Goal: Information Seeking & Learning: Check status

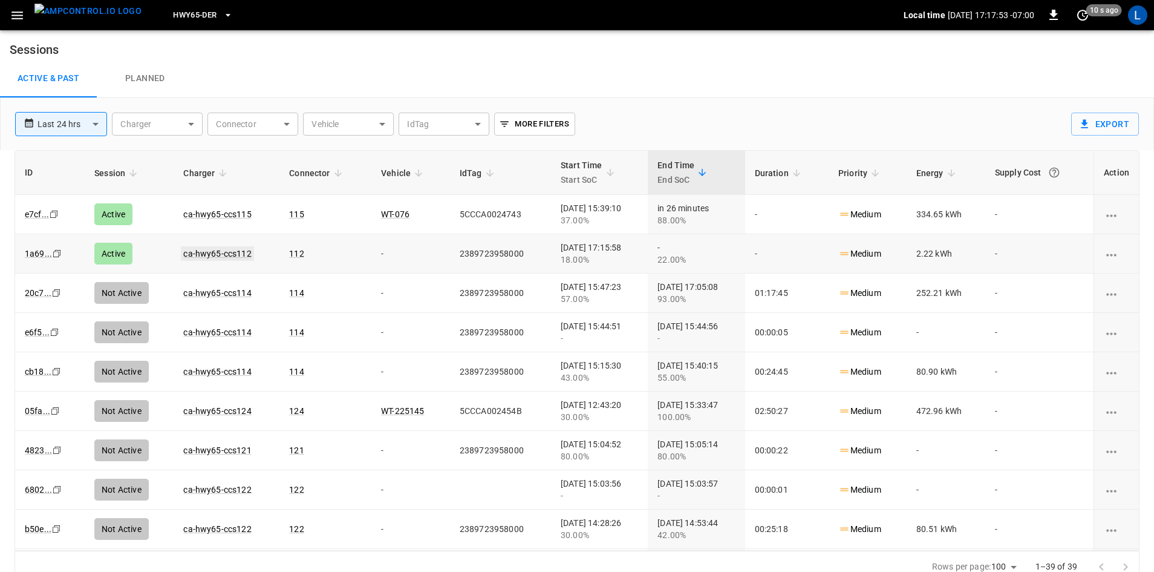
click at [204, 255] on link "ca-hwy65-ccs112" at bounding box center [217, 253] width 73 height 15
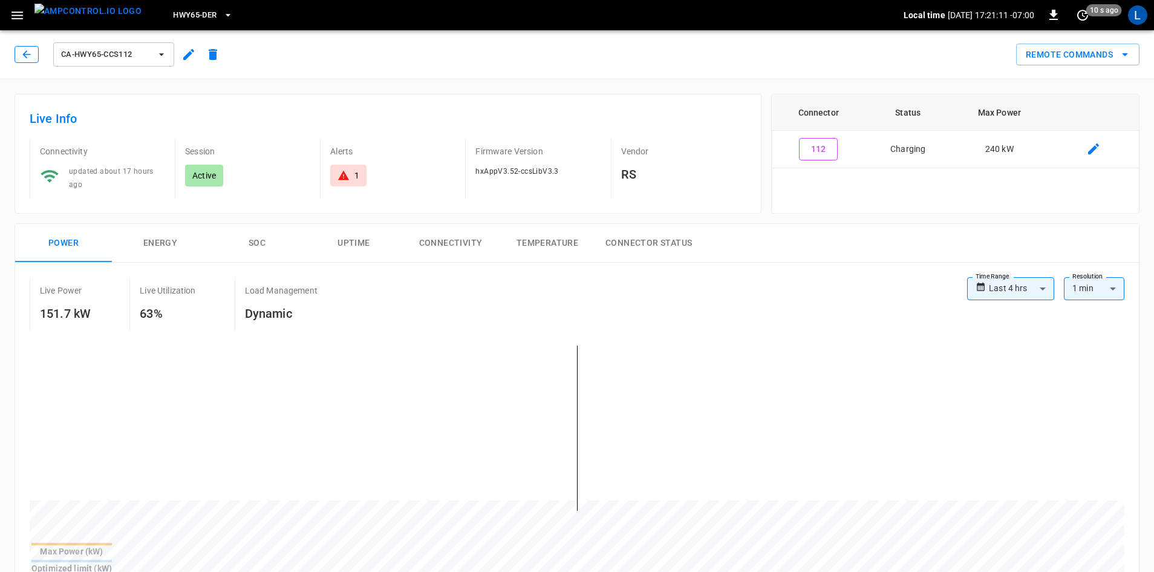
click at [32, 61] on button "button" at bounding box center [27, 54] width 24 height 17
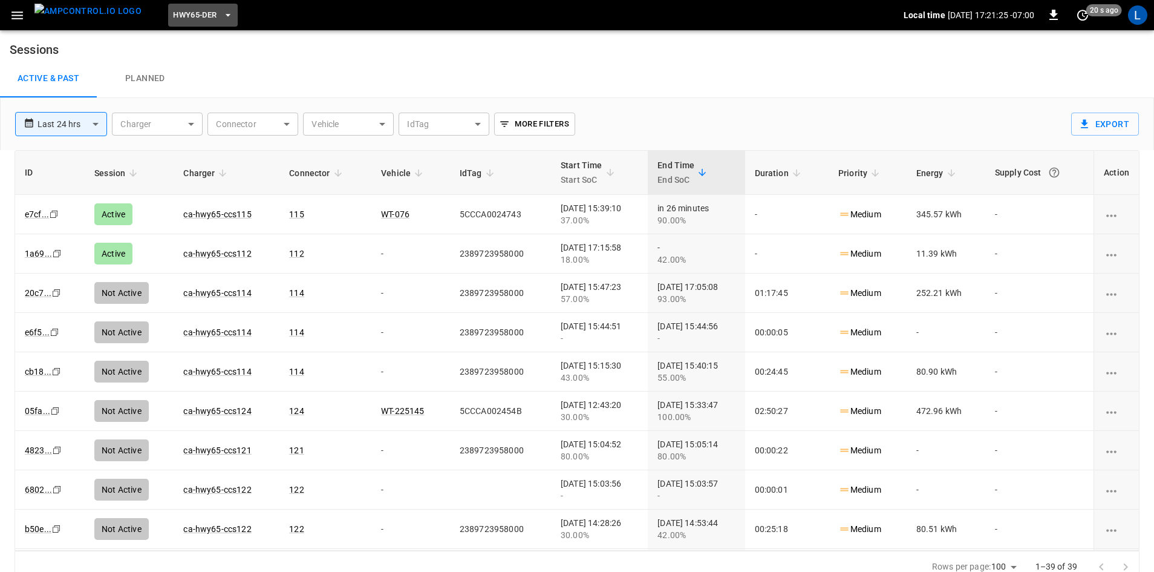
click at [178, 22] on button "HWY65-DER" at bounding box center [202, 16] width 69 height 24
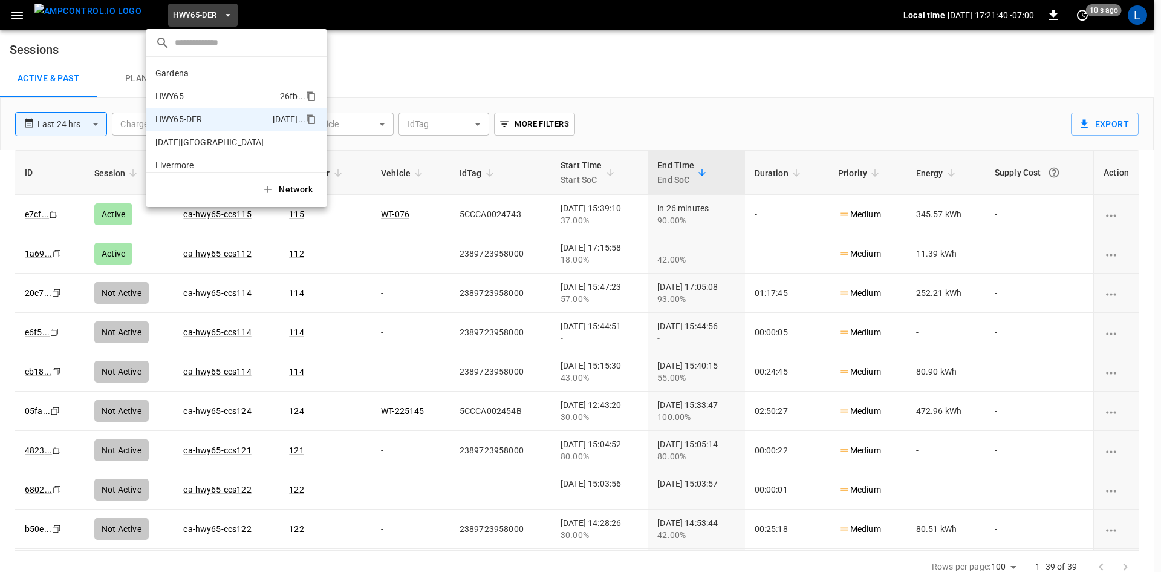
click at [206, 94] on li "HWY65 26fb ..." at bounding box center [236, 96] width 181 height 23
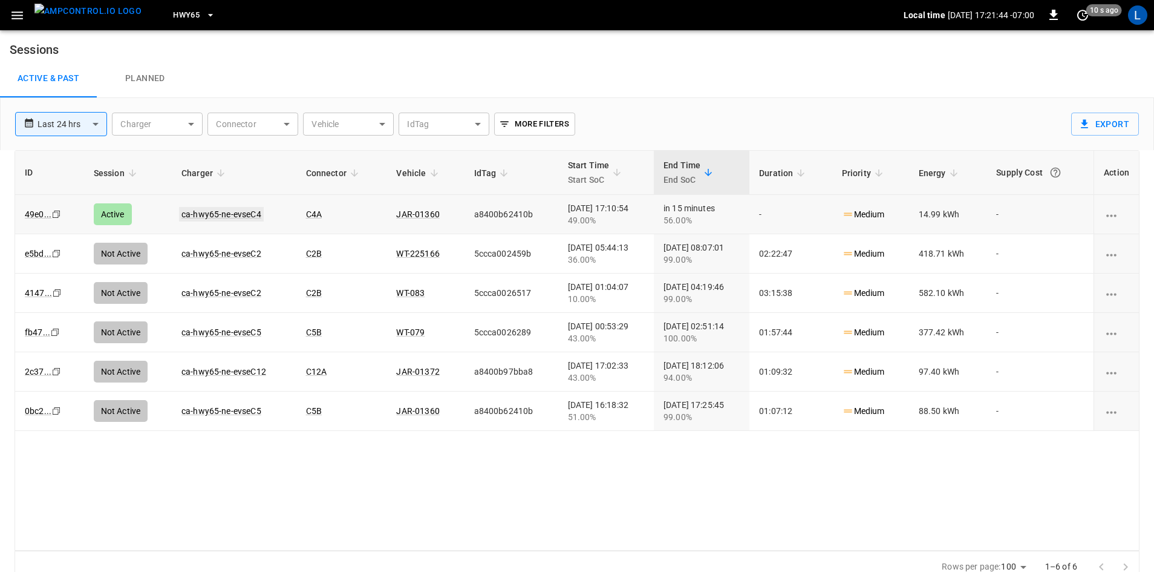
click at [189, 213] on link "ca-hwy65-ne-evseC4" at bounding box center [221, 214] width 85 height 15
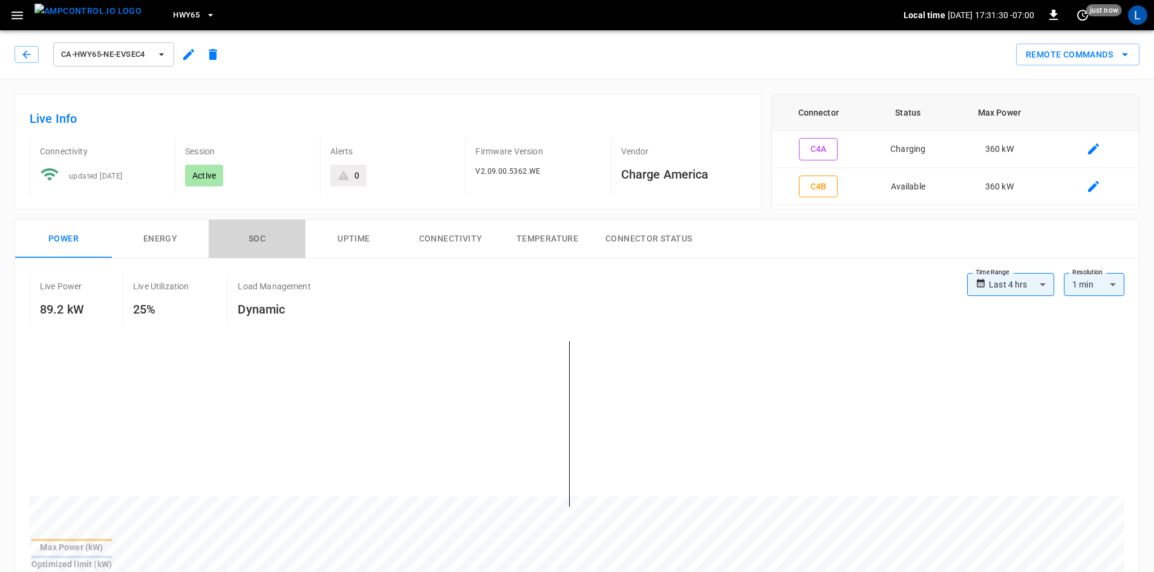
click at [258, 238] on button "SOC" at bounding box center [257, 239] width 97 height 39
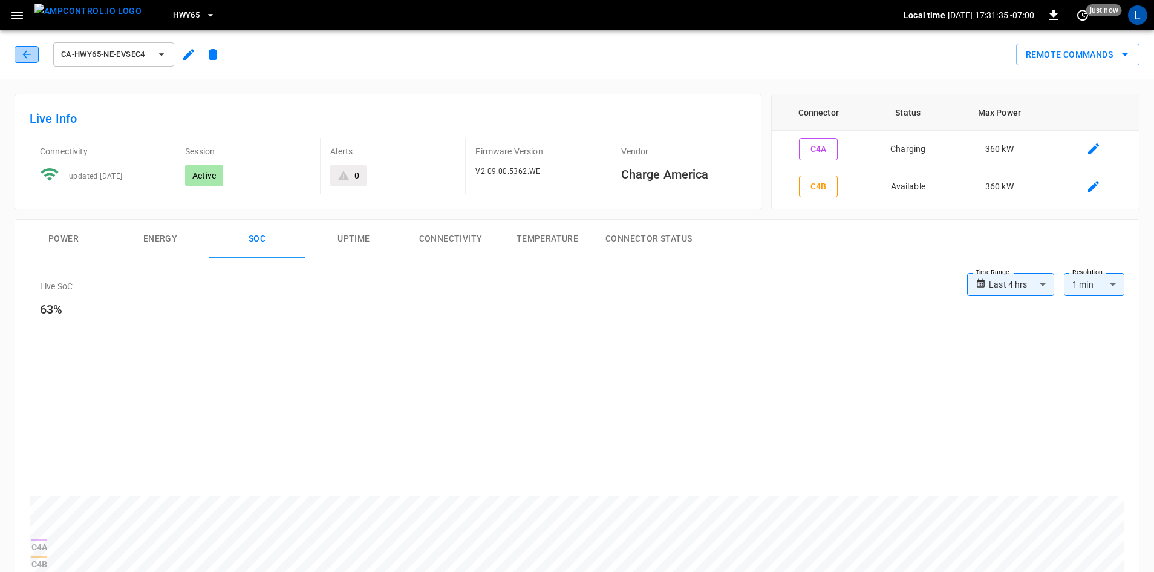
click at [19, 53] on button "button" at bounding box center [27, 54] width 24 height 17
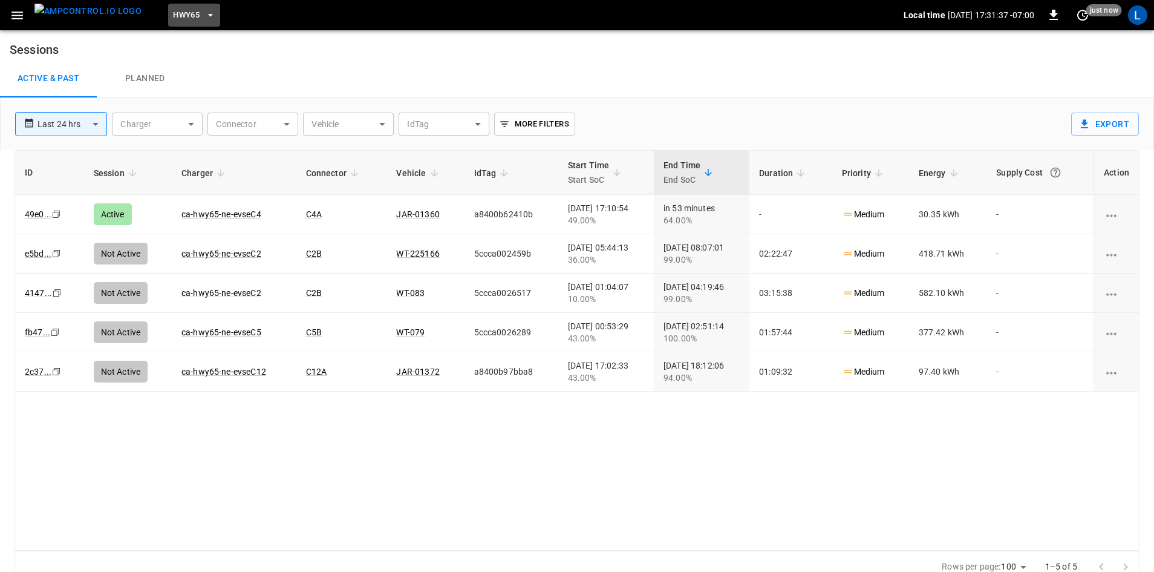
click at [171, 8] on button "HWY65" at bounding box center [194, 16] width 52 height 24
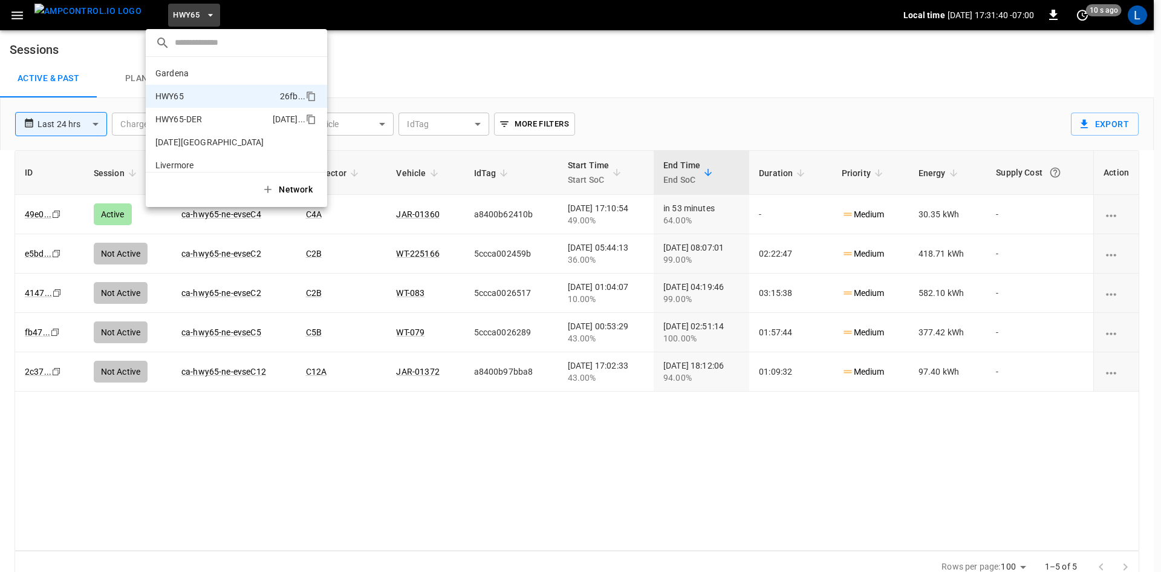
click at [207, 119] on li "HWY65-DER 6feb ..." at bounding box center [236, 119] width 181 height 23
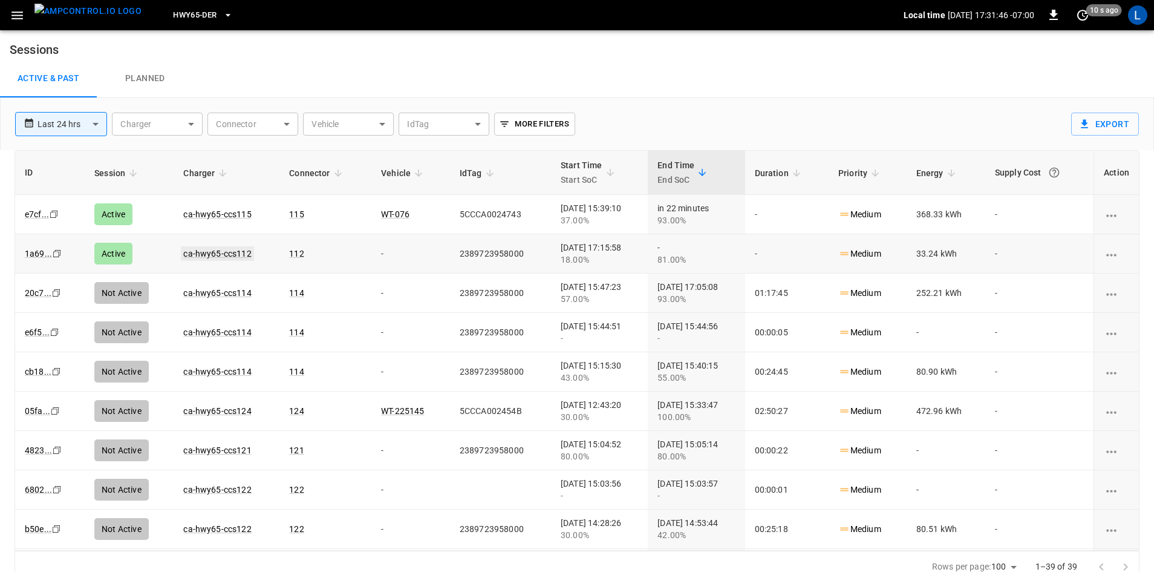
click at [182, 255] on link "ca-hwy65-ccs112" at bounding box center [217, 253] width 73 height 15
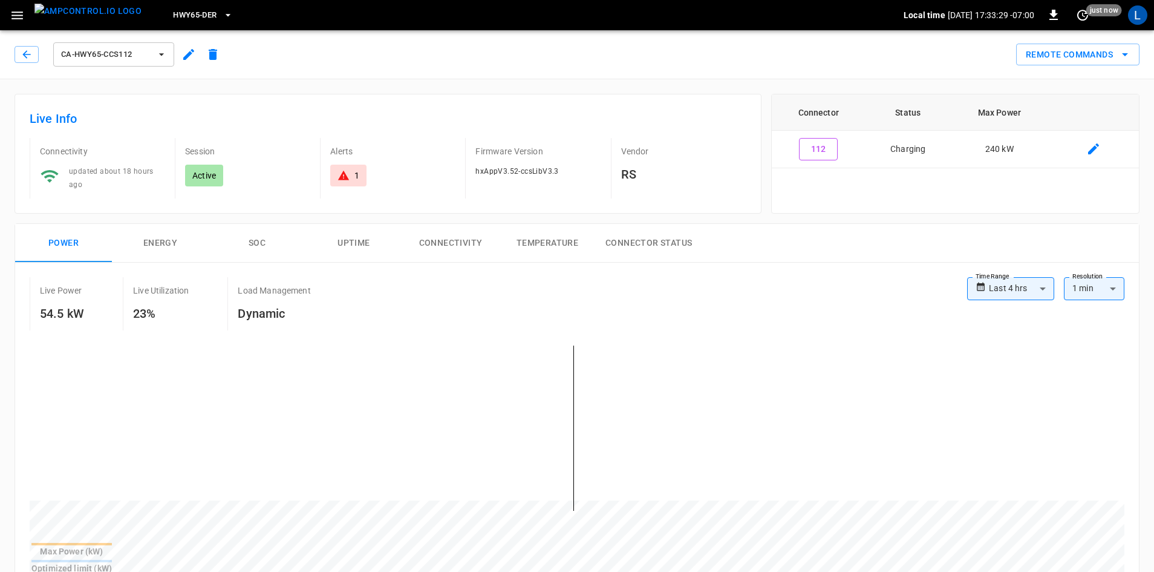
click at [255, 246] on button "SOC" at bounding box center [257, 243] width 97 height 39
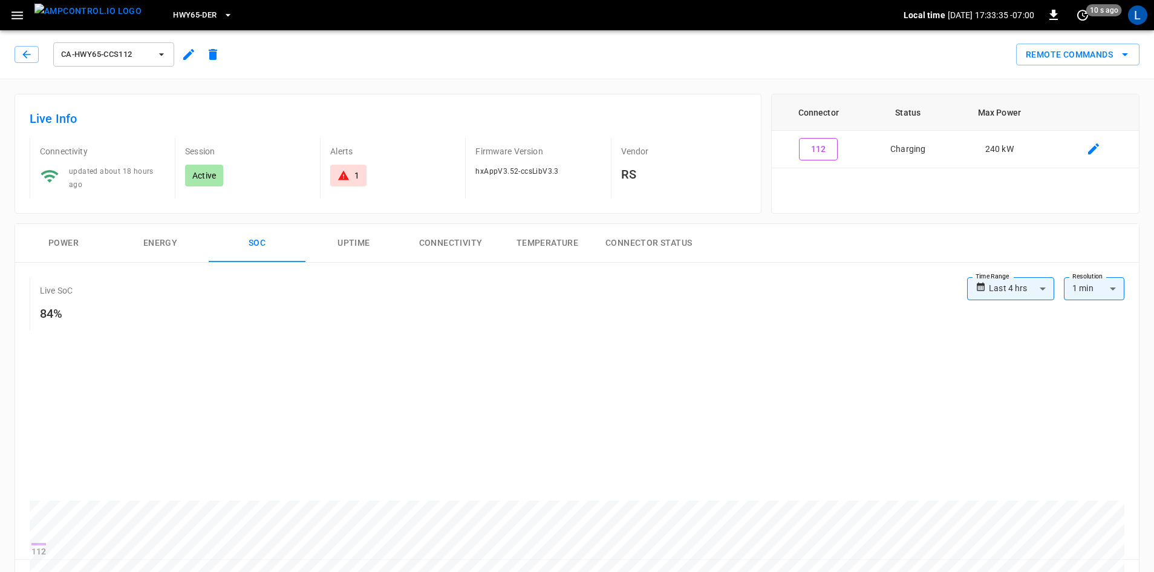
click at [152, 240] on button "Energy" at bounding box center [160, 243] width 97 height 39
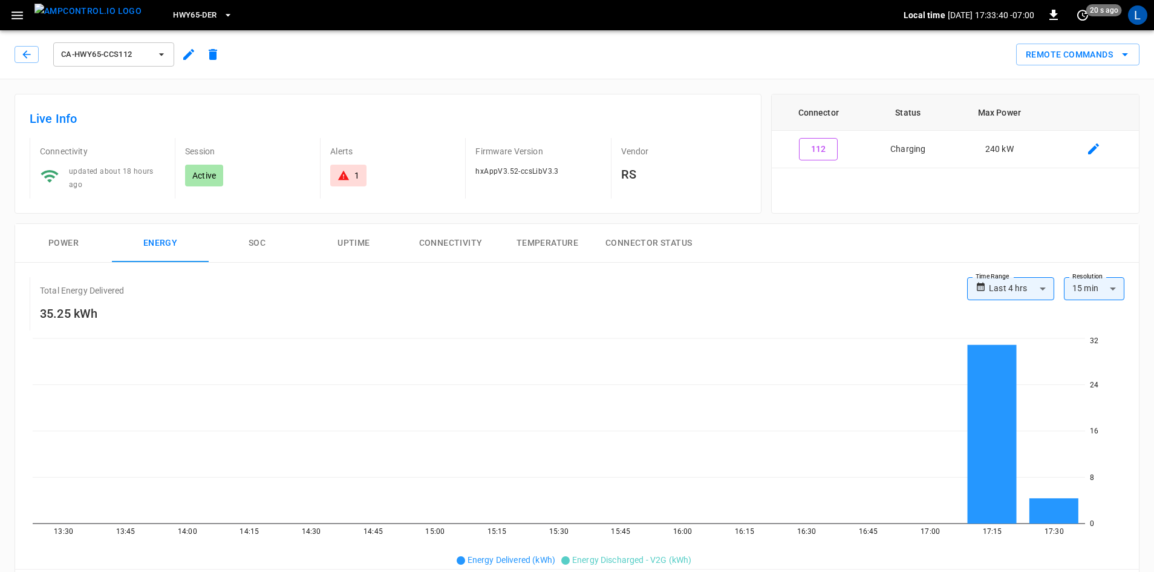
click at [54, 243] on button "Power" at bounding box center [63, 243] width 97 height 39
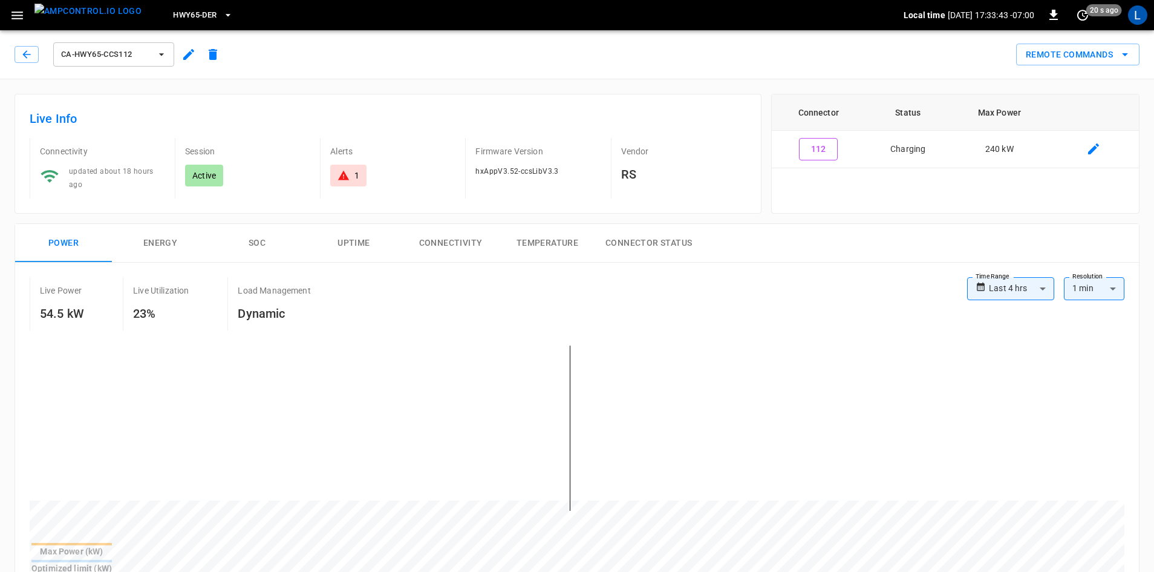
click at [350, 244] on button "Uptime" at bounding box center [353, 243] width 97 height 39
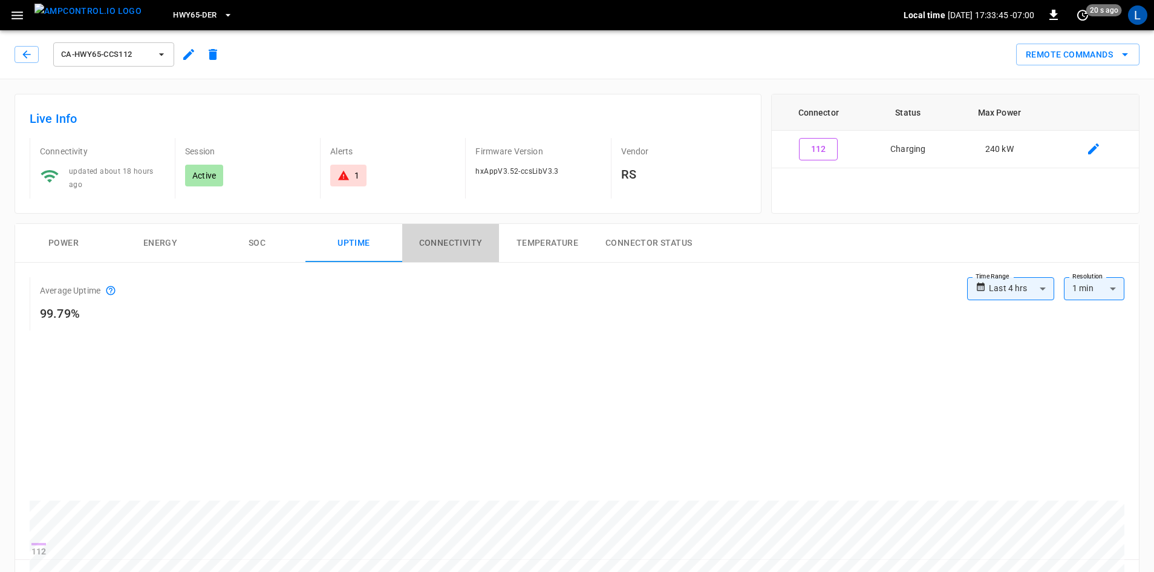
click at [441, 244] on button "Connectivity" at bounding box center [450, 243] width 97 height 39
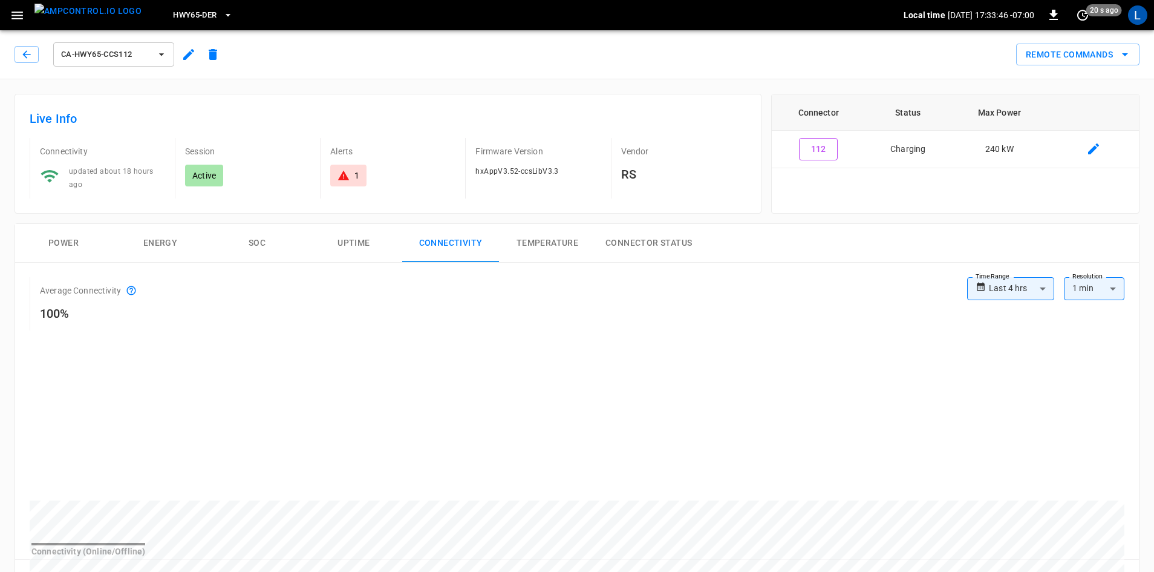
click at [521, 241] on button "Temperature" at bounding box center [547, 243] width 97 height 39
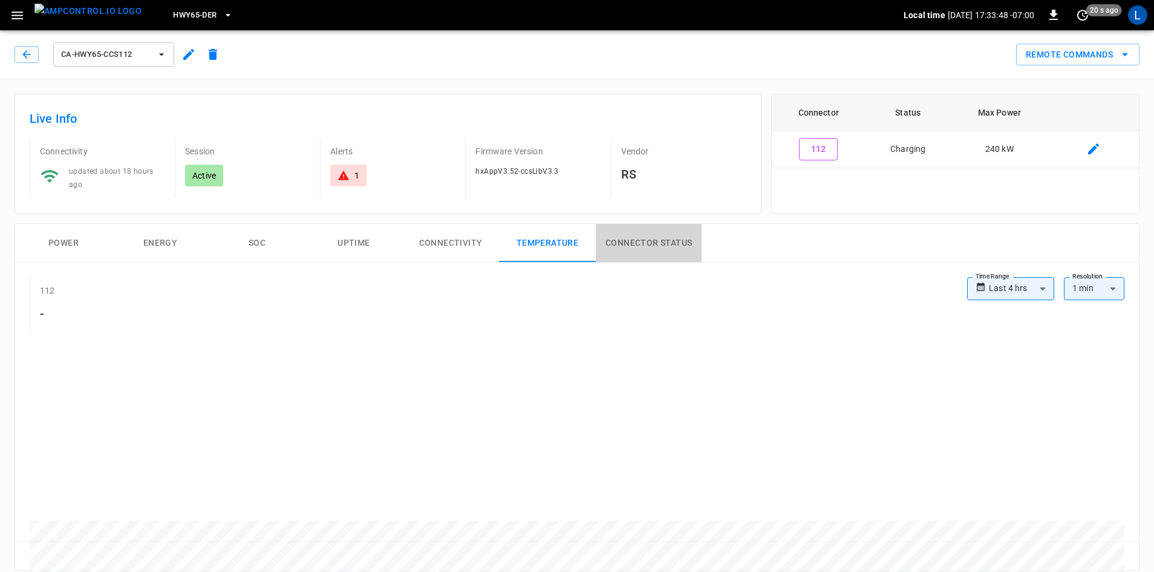
click at [624, 240] on button "Connector Status" at bounding box center [649, 243] width 106 height 39
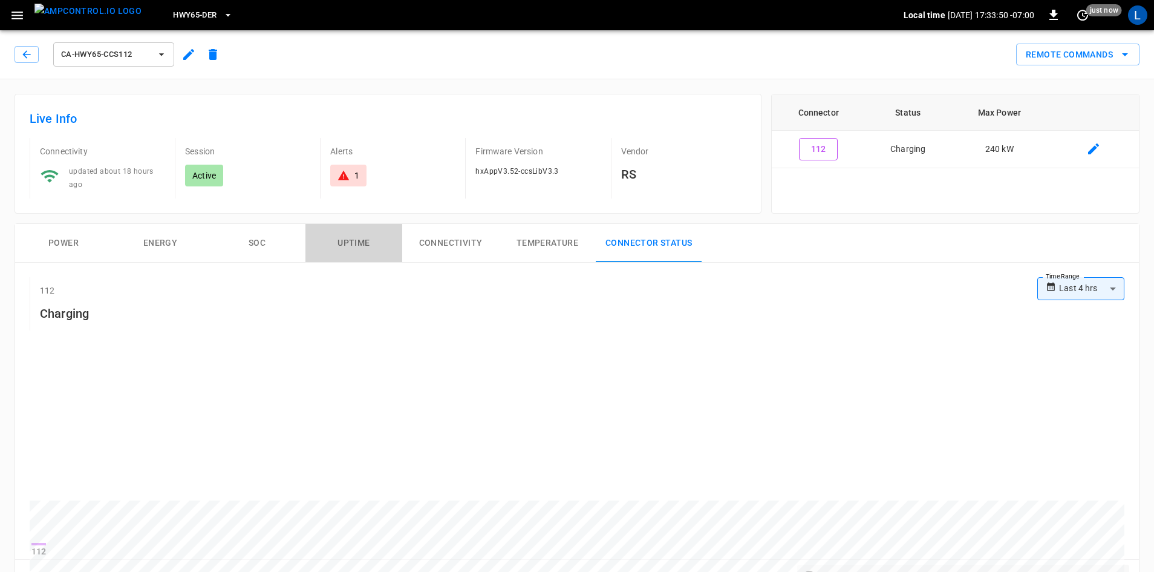
click at [370, 238] on button "Uptime" at bounding box center [353, 243] width 97 height 39
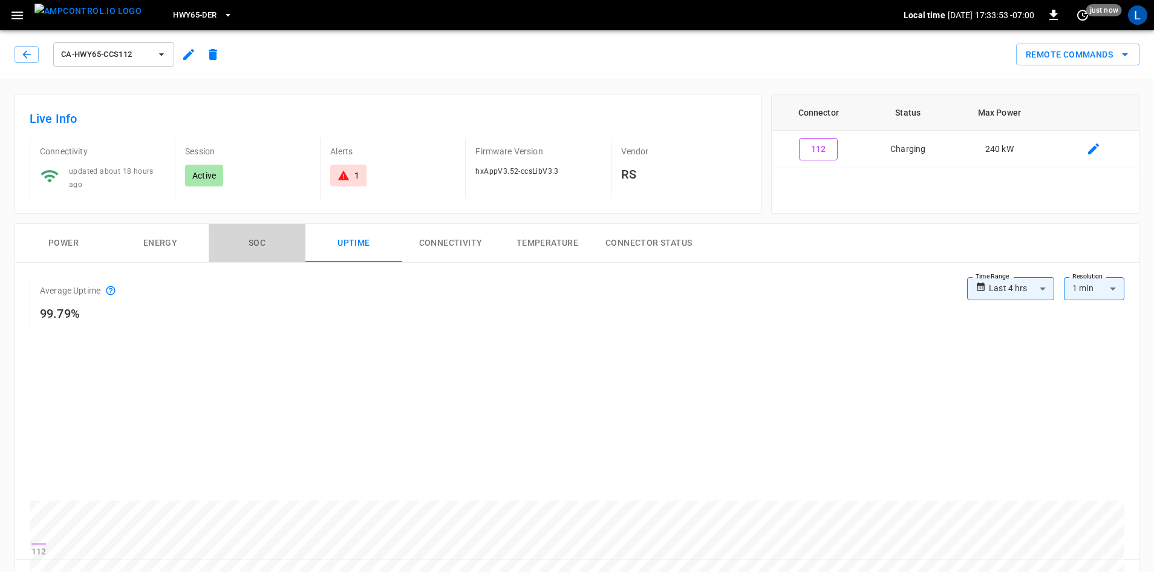
click at [260, 240] on button "SOC" at bounding box center [257, 243] width 97 height 39
click at [26, 56] on icon "button" at bounding box center [27, 54] width 12 height 12
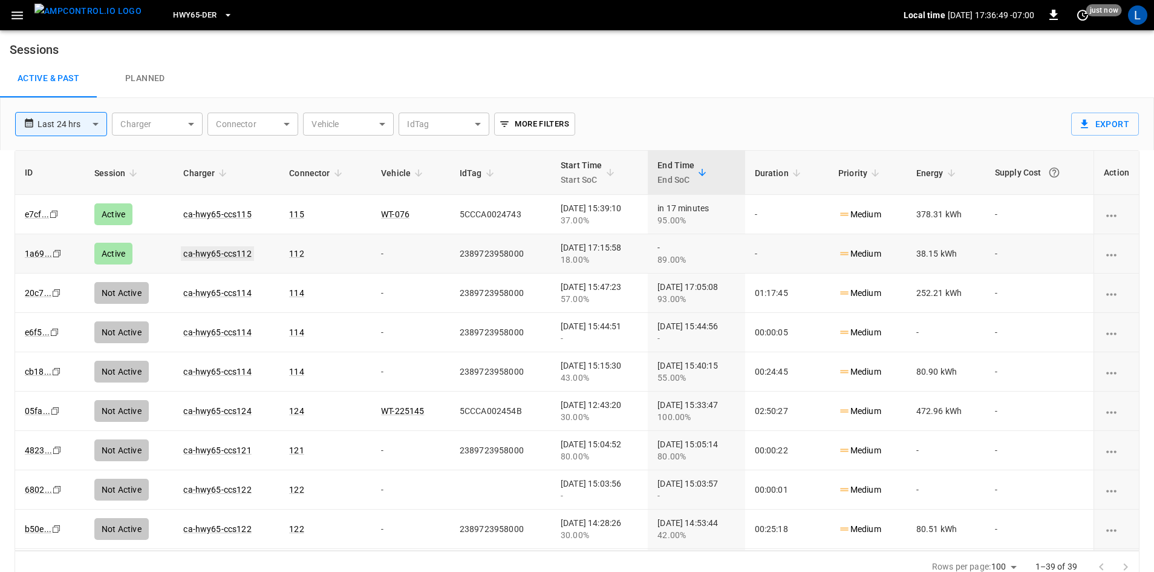
click at [212, 256] on link "ca-hwy65-ccs112" at bounding box center [217, 253] width 73 height 15
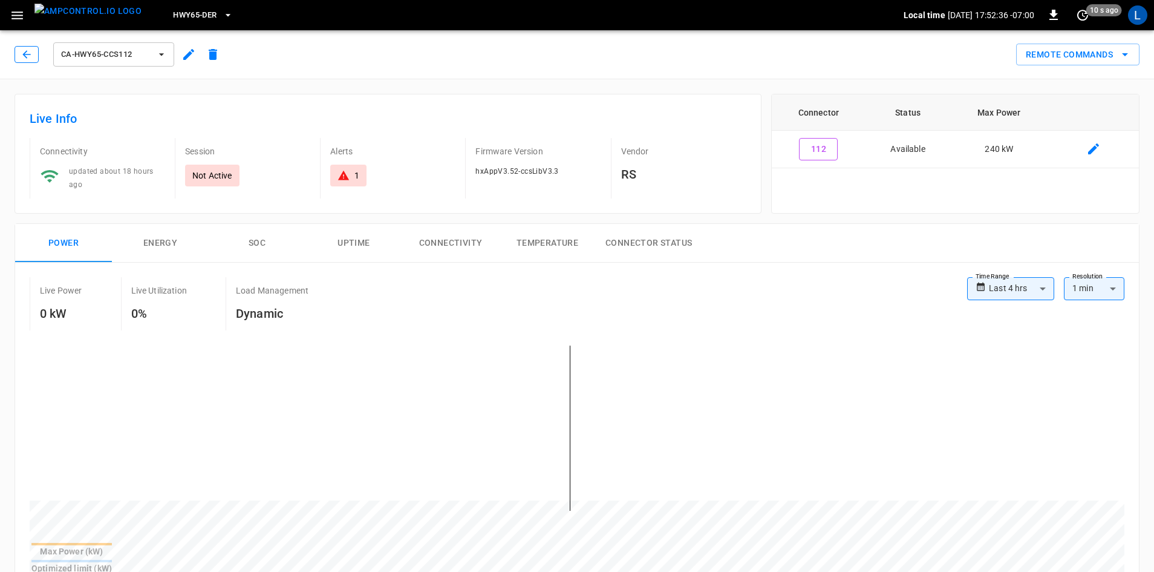
click at [30, 56] on icon "button" at bounding box center [27, 54] width 12 height 12
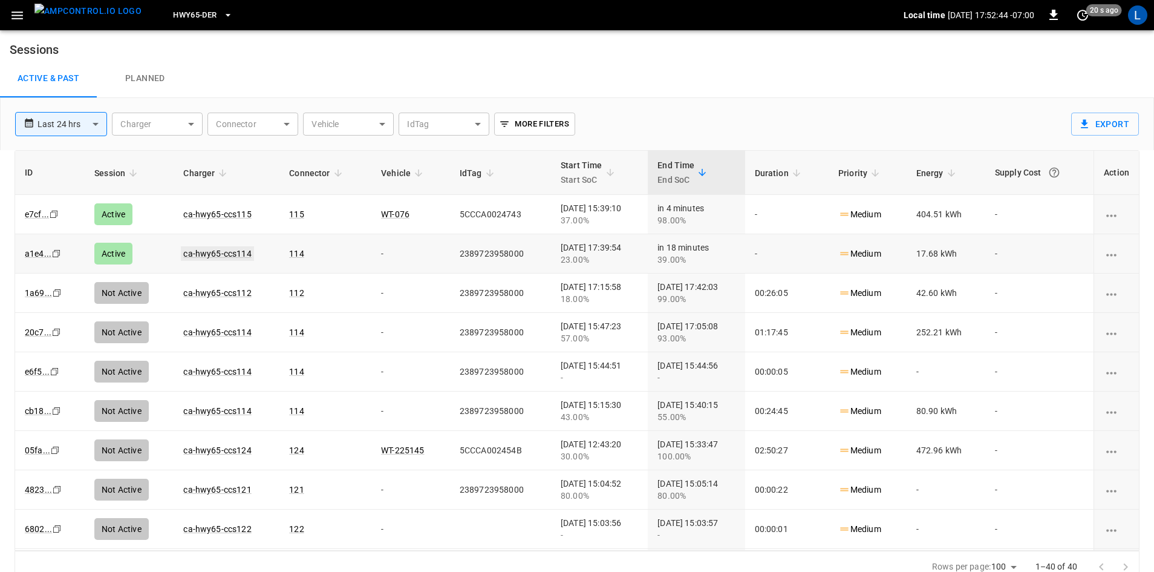
click at [206, 253] on link "ca-hwy65-ccs114" at bounding box center [217, 253] width 73 height 15
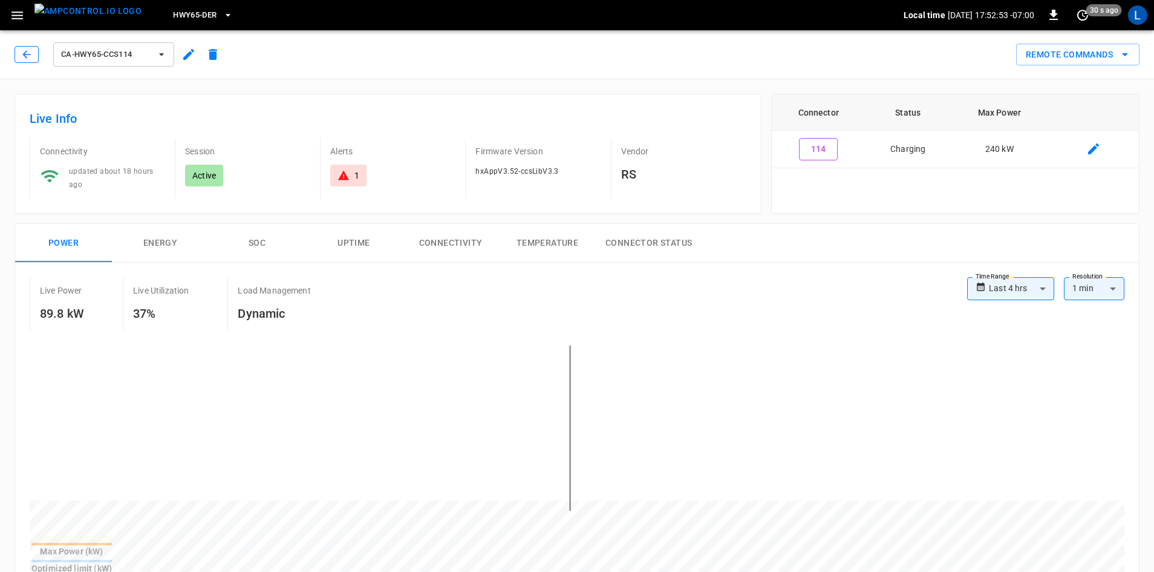
click at [25, 52] on icon "button" at bounding box center [26, 54] width 8 height 8
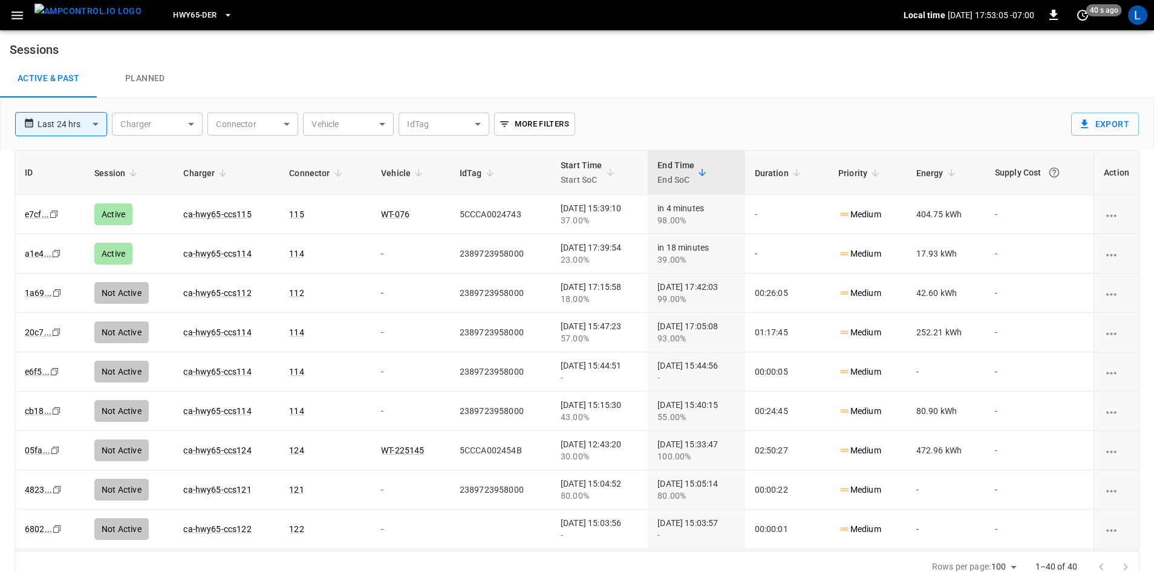
click at [198, 15] on button "HWY65-DER" at bounding box center [202, 16] width 69 height 24
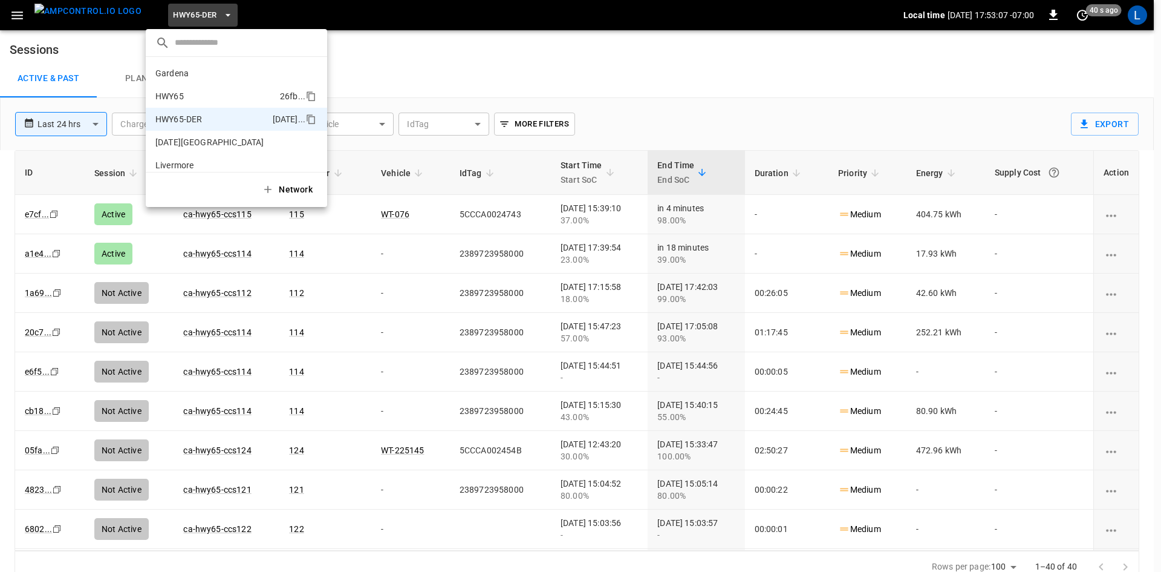
click at [210, 90] on li "HWY65 26fb ..." at bounding box center [236, 96] width 181 height 23
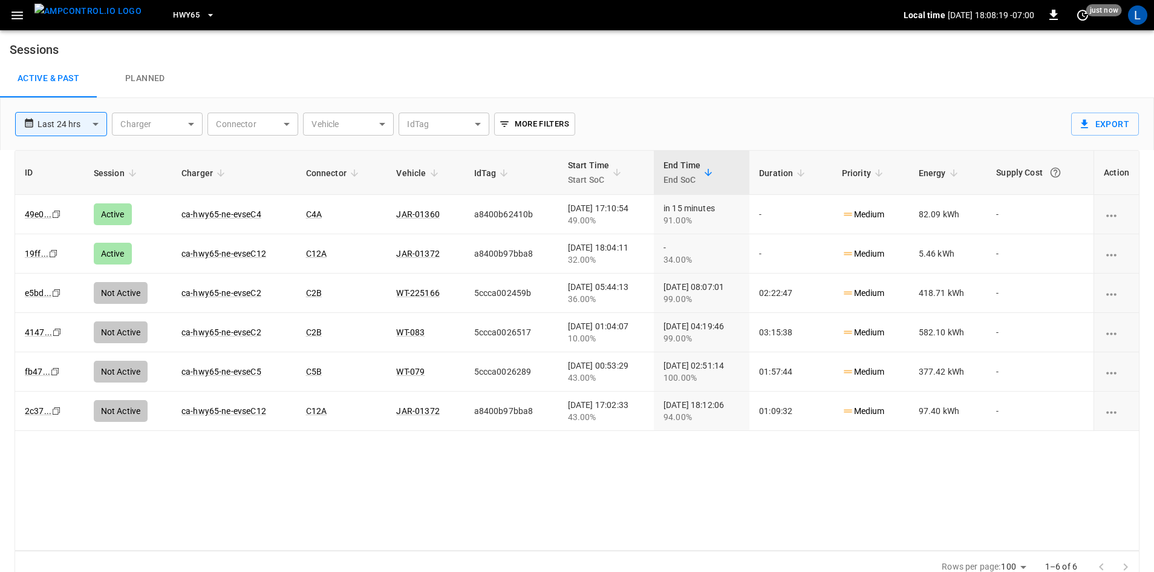
click at [204, 13] on icon "button" at bounding box center [210, 15] width 12 height 12
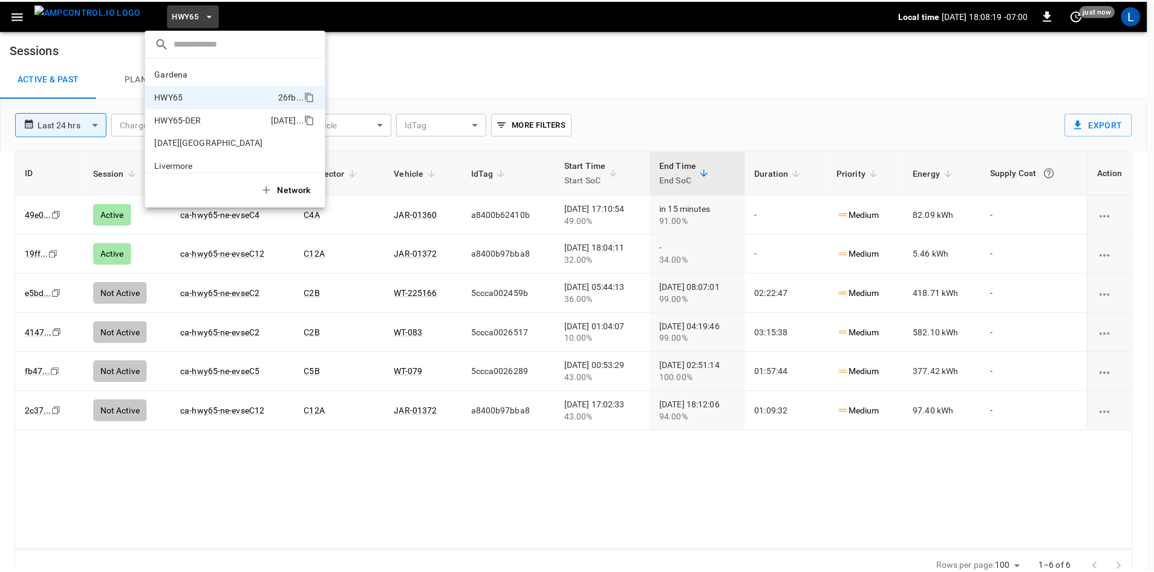
scroll to position [19, 0]
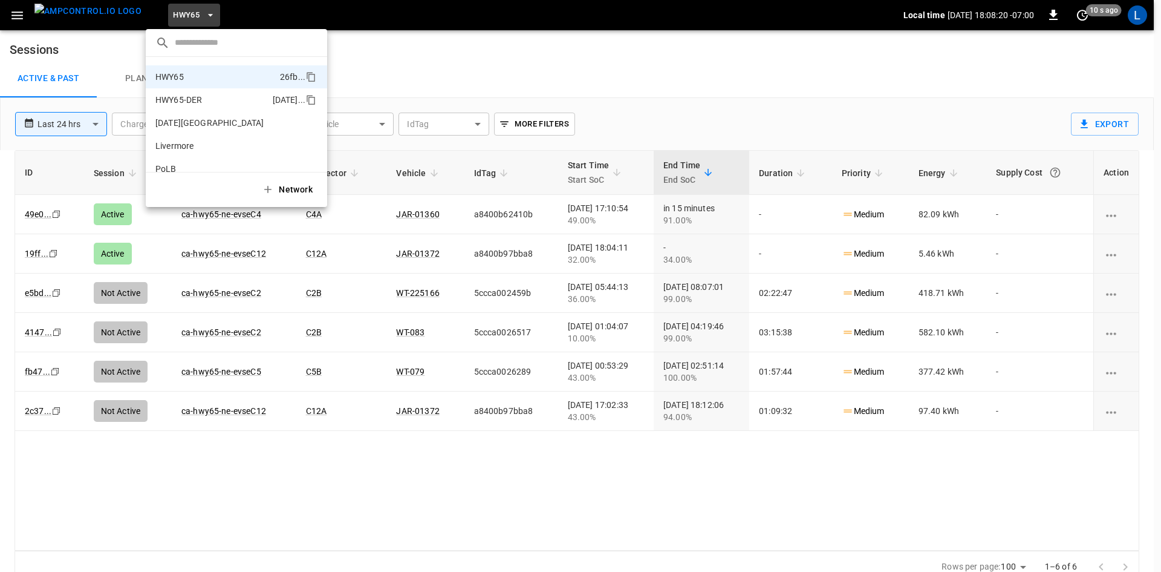
click at [219, 105] on li "HWY65-DER 6feb ..." at bounding box center [236, 99] width 181 height 23
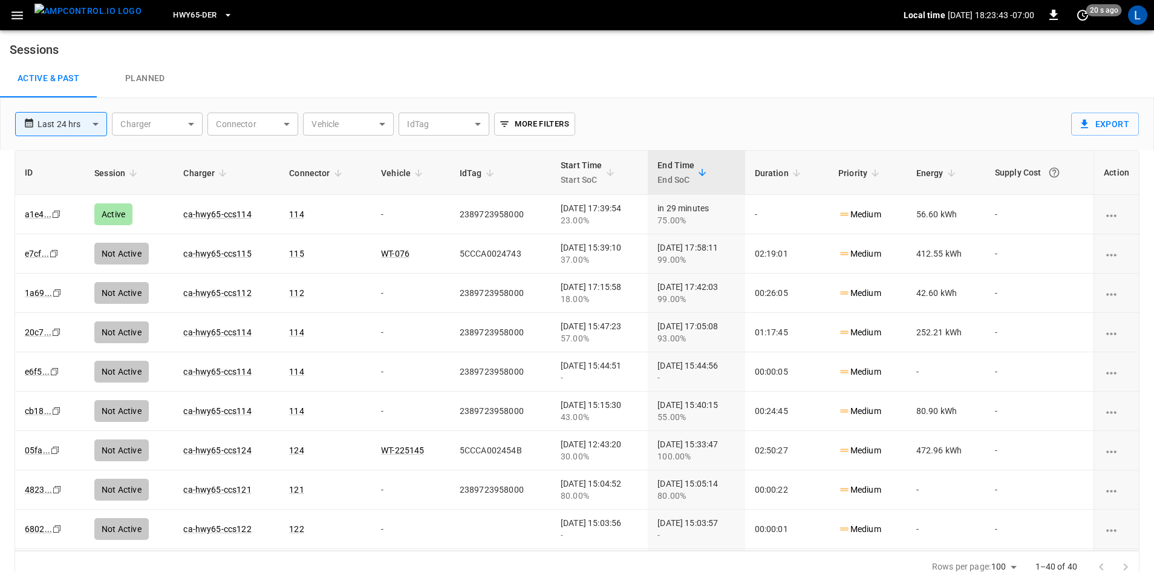
click at [222, 18] on icon "button" at bounding box center [228, 15] width 12 height 12
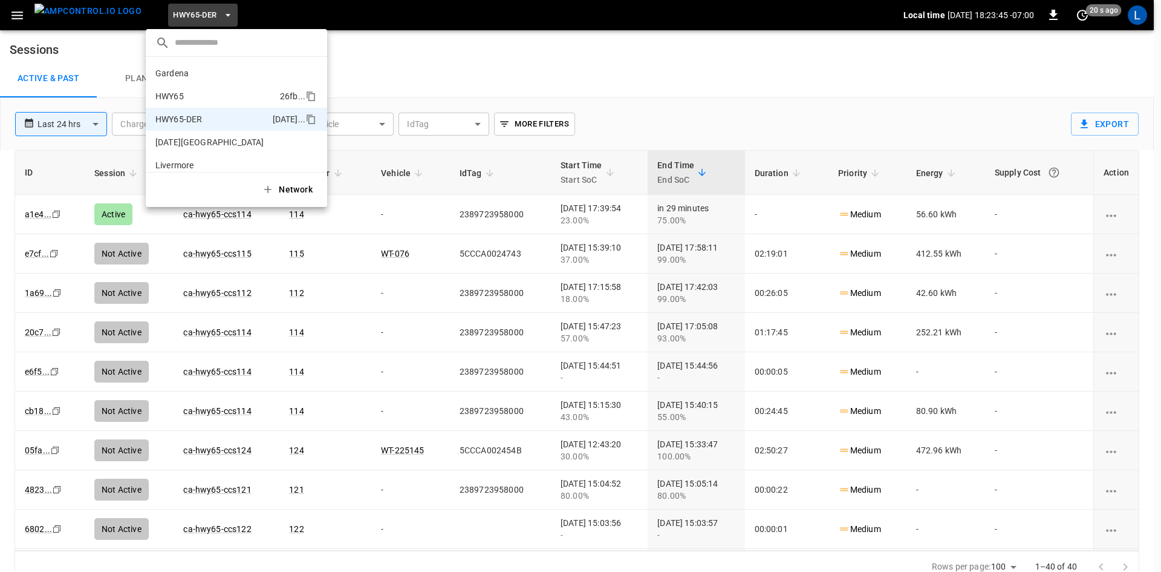
click at [214, 93] on li "HWY65 26fb ..." at bounding box center [236, 96] width 181 height 23
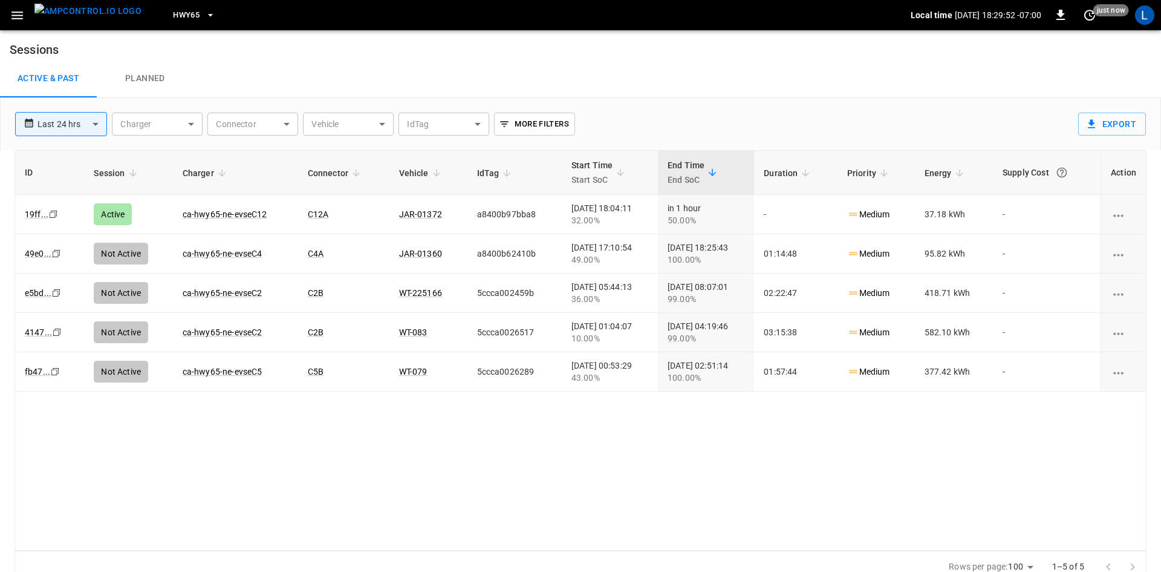
click at [92, 122] on body "**********" at bounding box center [580, 291] width 1161 height 583
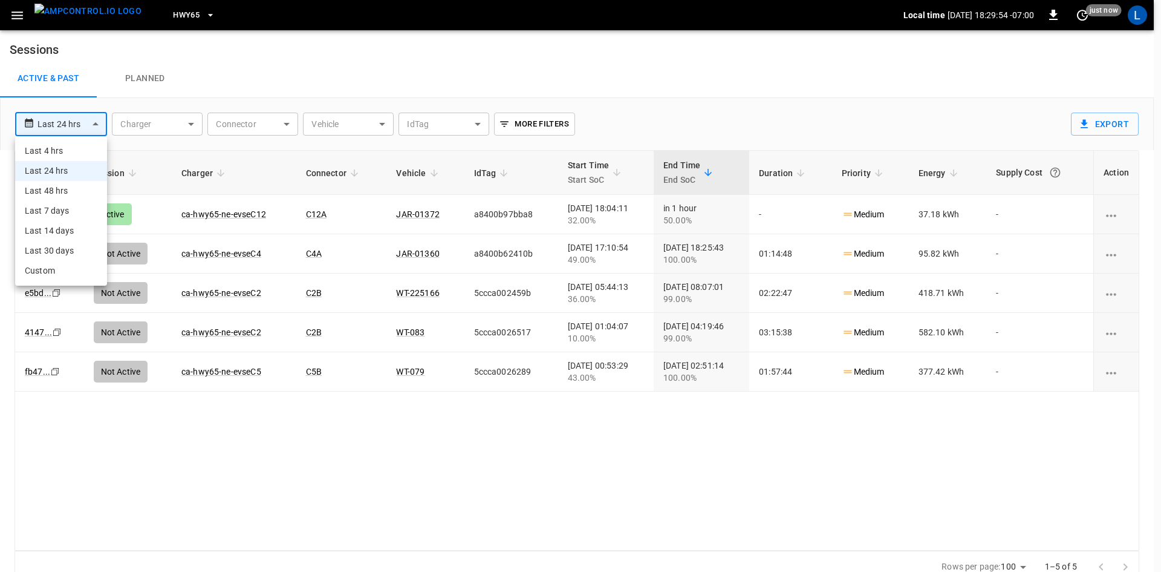
click at [90, 212] on li "Last 7 days" at bounding box center [61, 211] width 92 height 20
type input "**********"
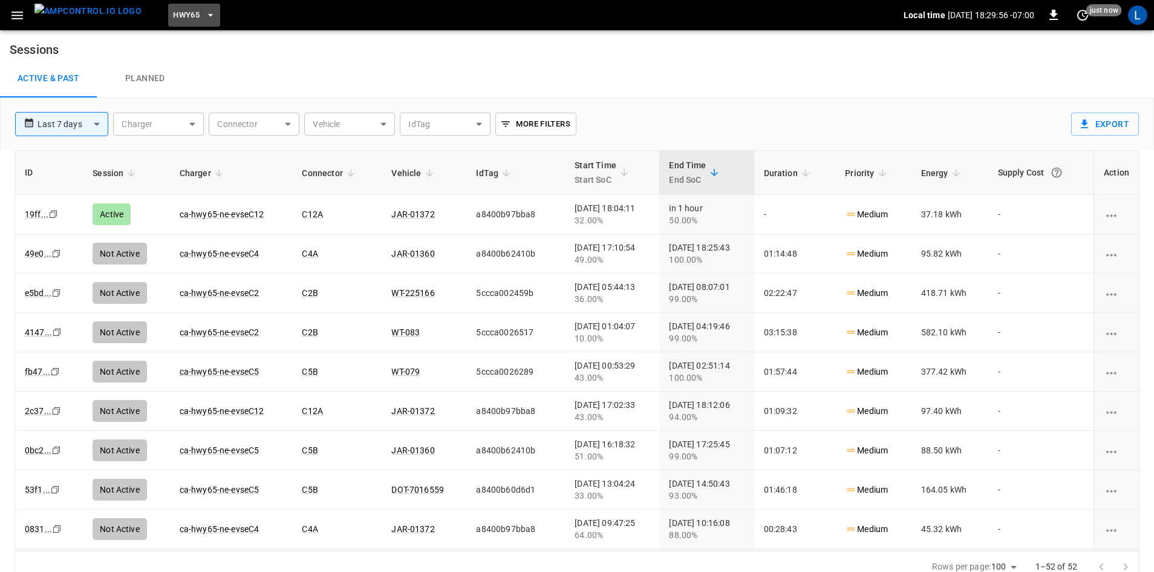
click at [181, 20] on button "HWY65" at bounding box center [194, 16] width 52 height 24
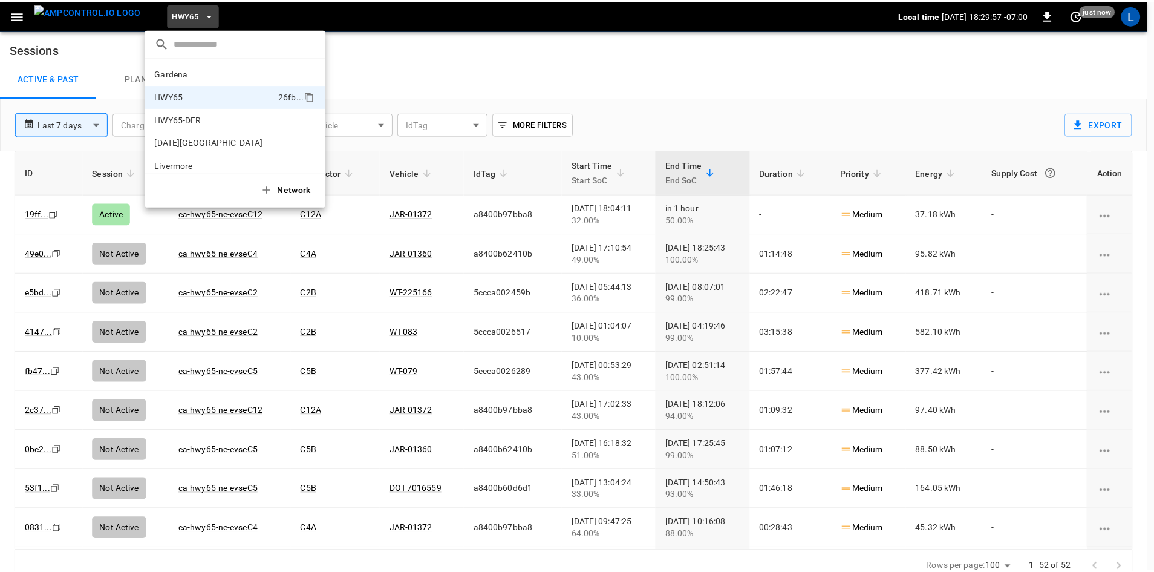
scroll to position [19, 0]
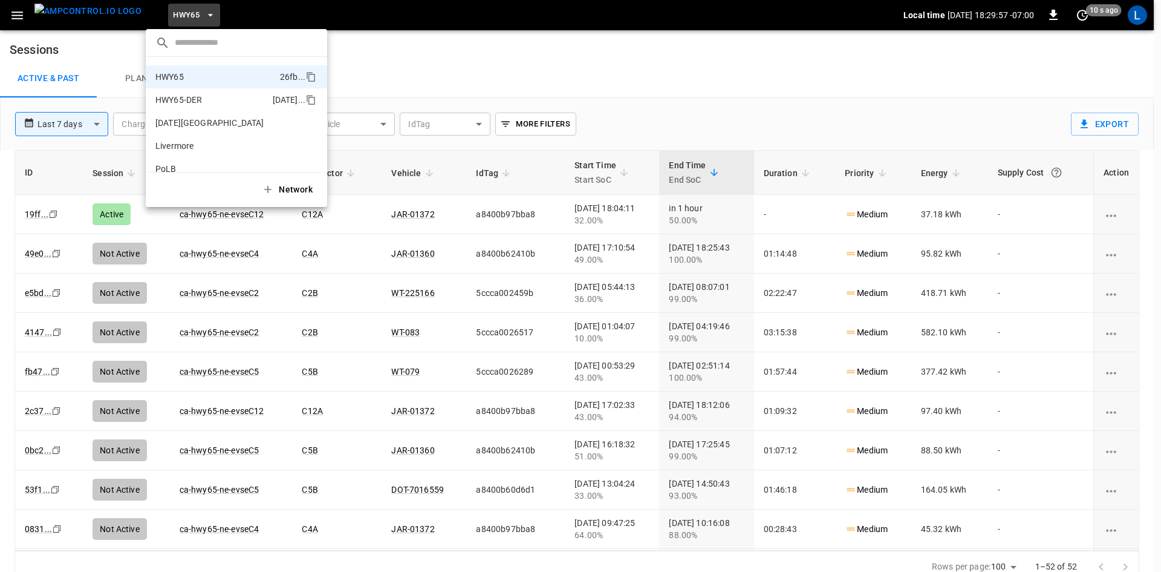
click at [202, 99] on p "HWY65-DER" at bounding box center [178, 100] width 47 height 12
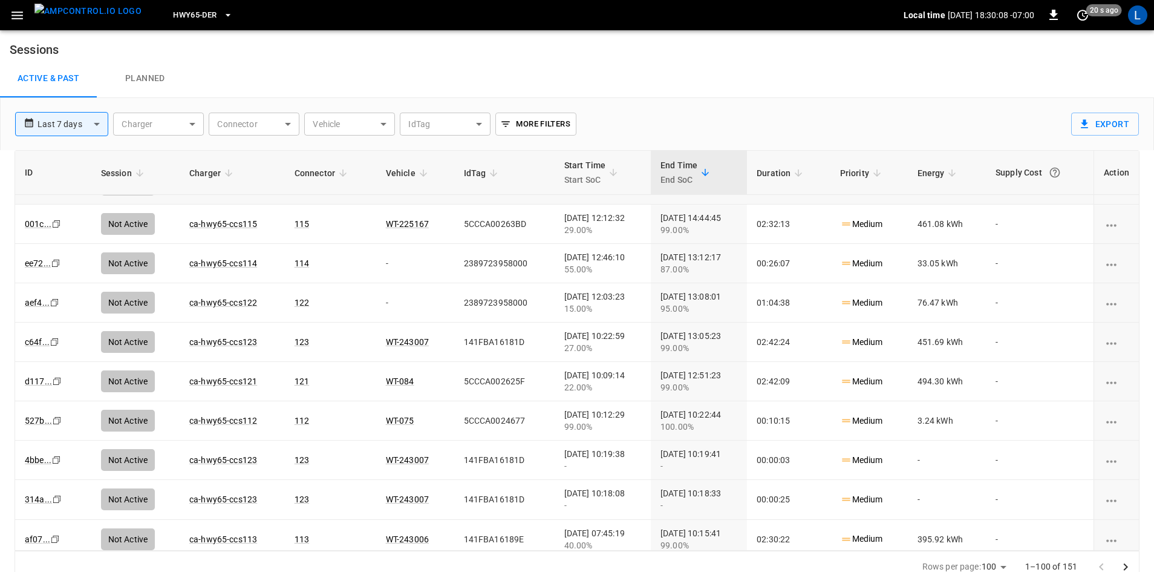
scroll to position [1573, 0]
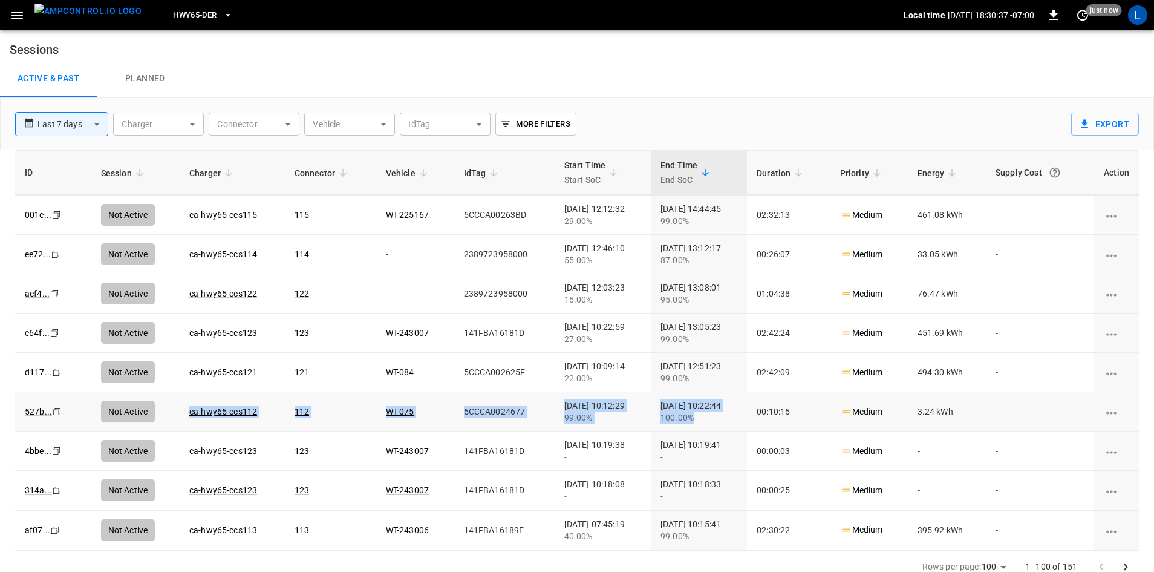
drag, startPoint x: 175, startPoint y: 411, endPoint x: 738, endPoint y: 412, distance: 563.2
click at [738, 412] on tr "527b ... Copy Not Active ca-hwy65-ccs112 112 WT-075 5CCCA0024677 2025-08-14 10:…" at bounding box center [577, 411] width 1124 height 39
click at [384, 408] on link "WT-075" at bounding box center [400, 411] width 33 height 15
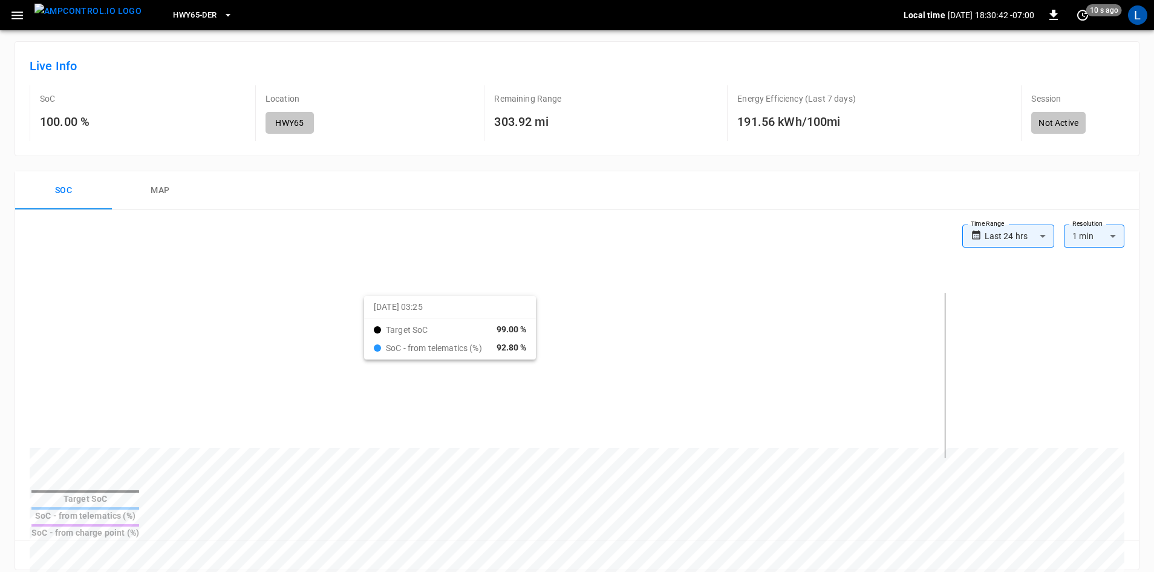
scroll to position [121, 0]
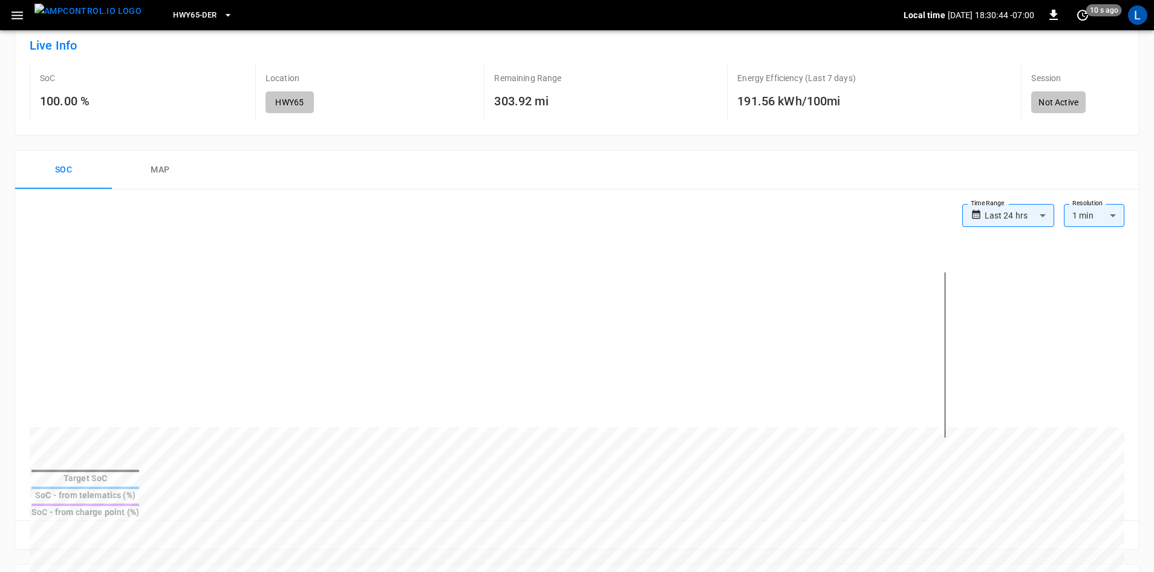
click at [152, 169] on button "map" at bounding box center [160, 170] width 97 height 39
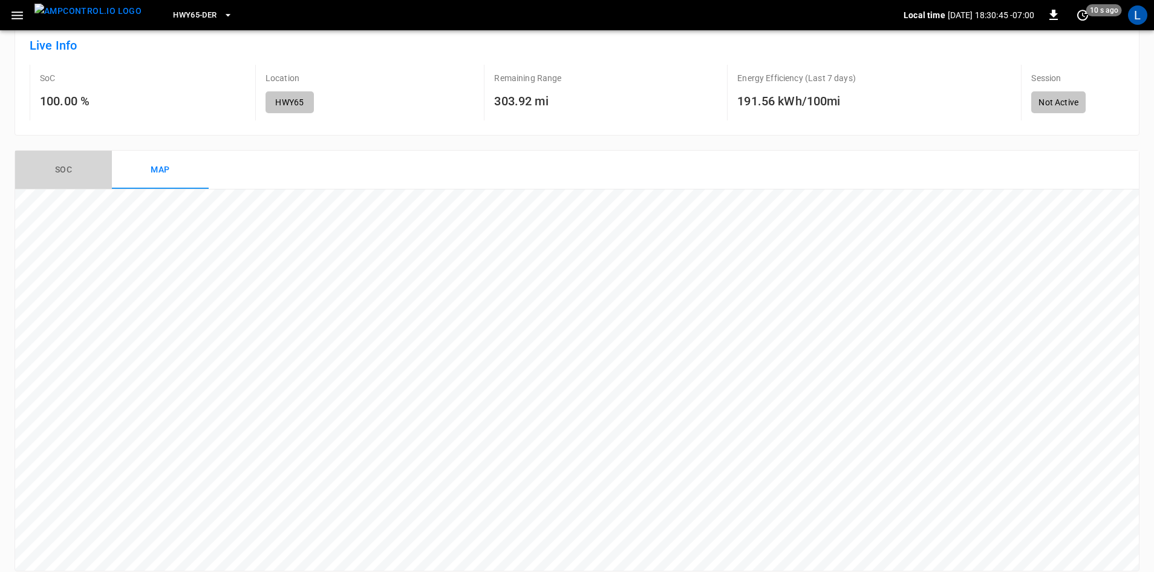
click at [65, 172] on button "Soc" at bounding box center [63, 170] width 97 height 39
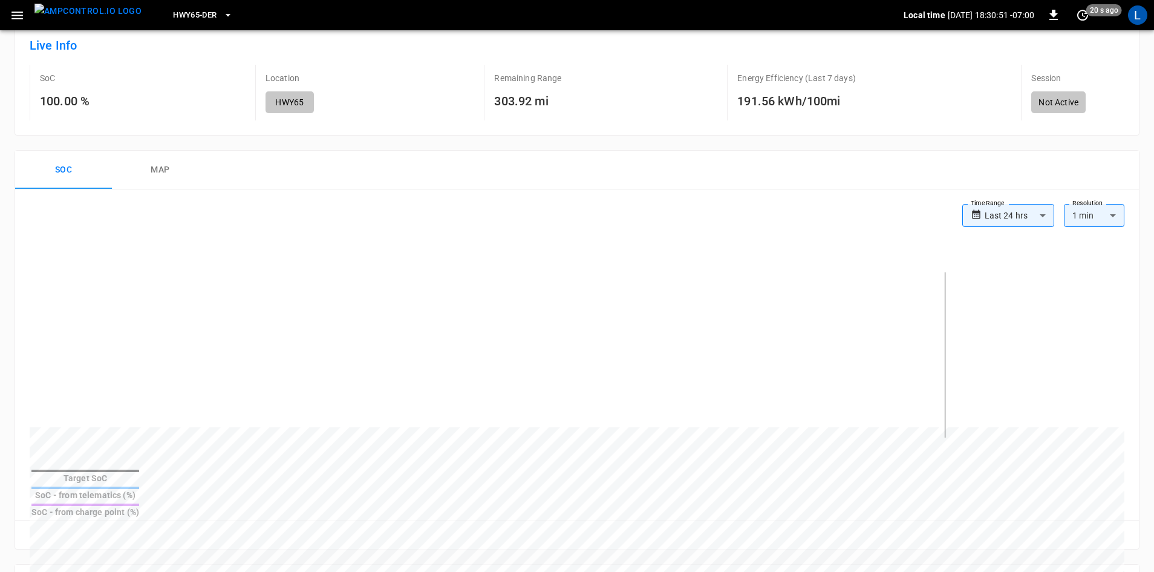
click at [148, 165] on button "map" at bounding box center [160, 170] width 97 height 39
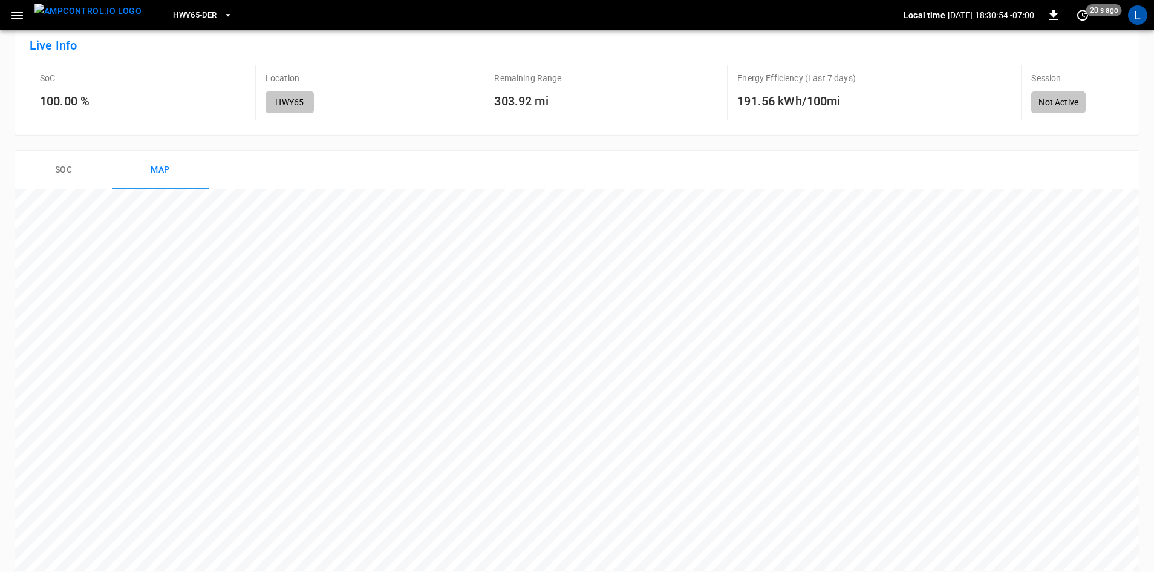
click at [53, 171] on button "Soc" at bounding box center [63, 170] width 97 height 39
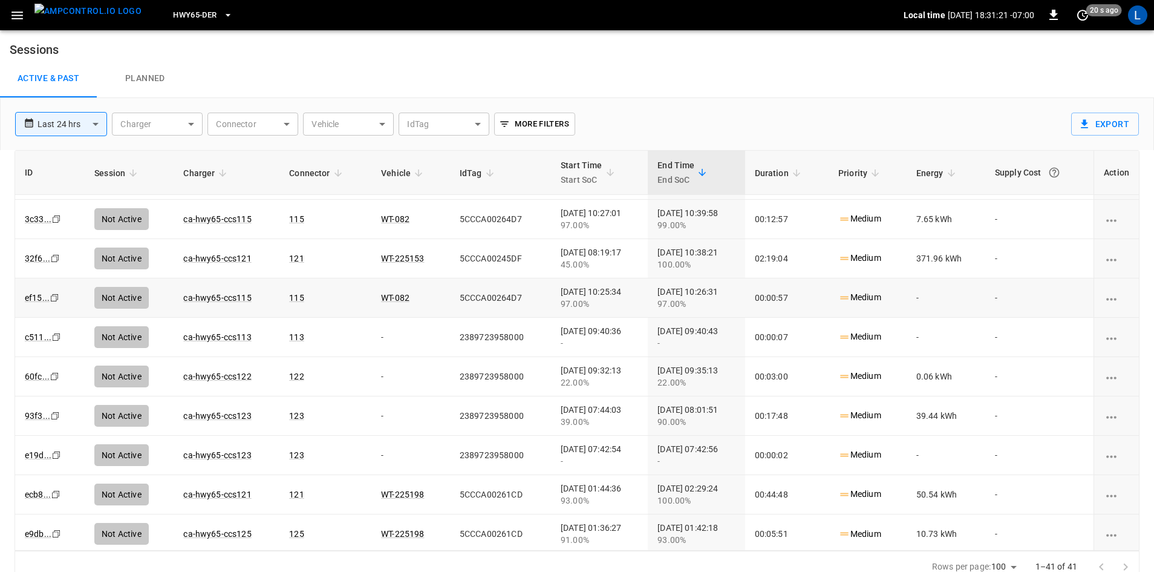
scroll to position [968, 0]
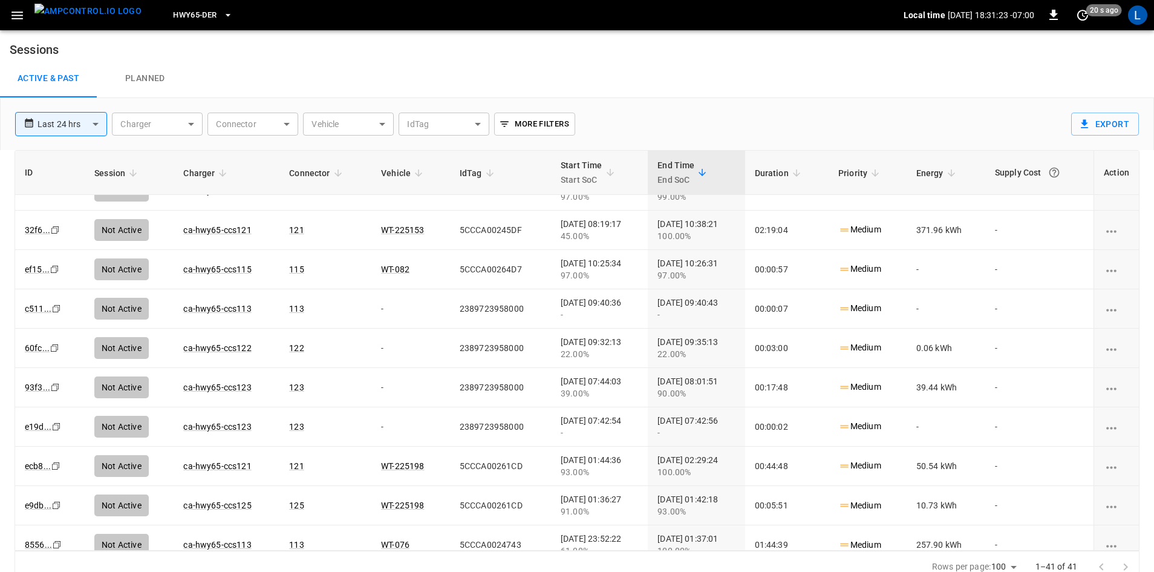
click at [88, 123] on body "**********" at bounding box center [577, 291] width 1154 height 583
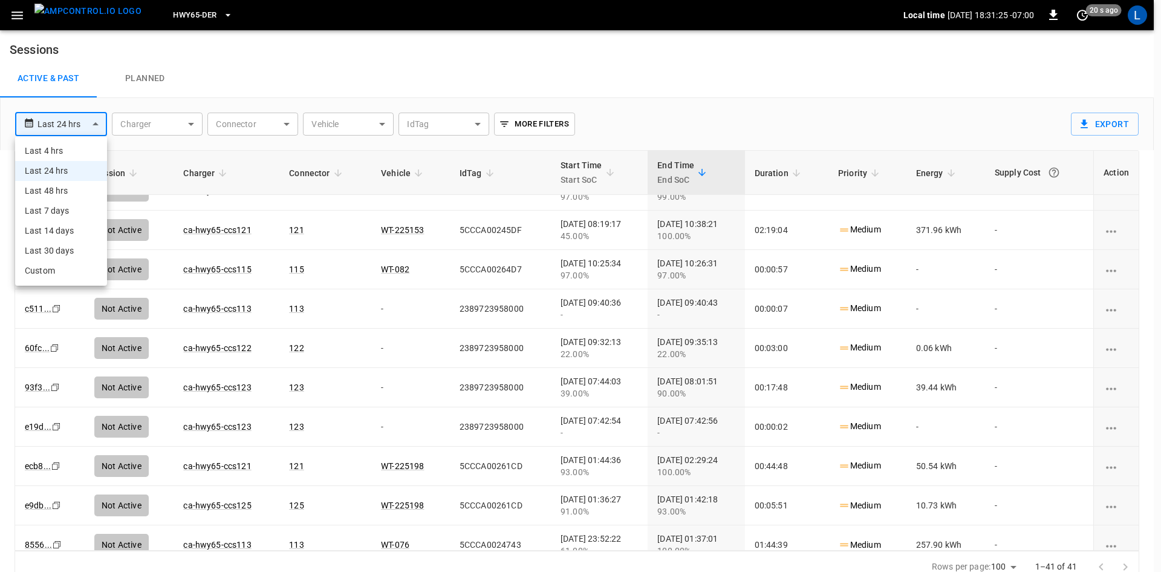
click at [79, 189] on li "Last 48 hrs" at bounding box center [61, 191] width 92 height 20
type input "**********"
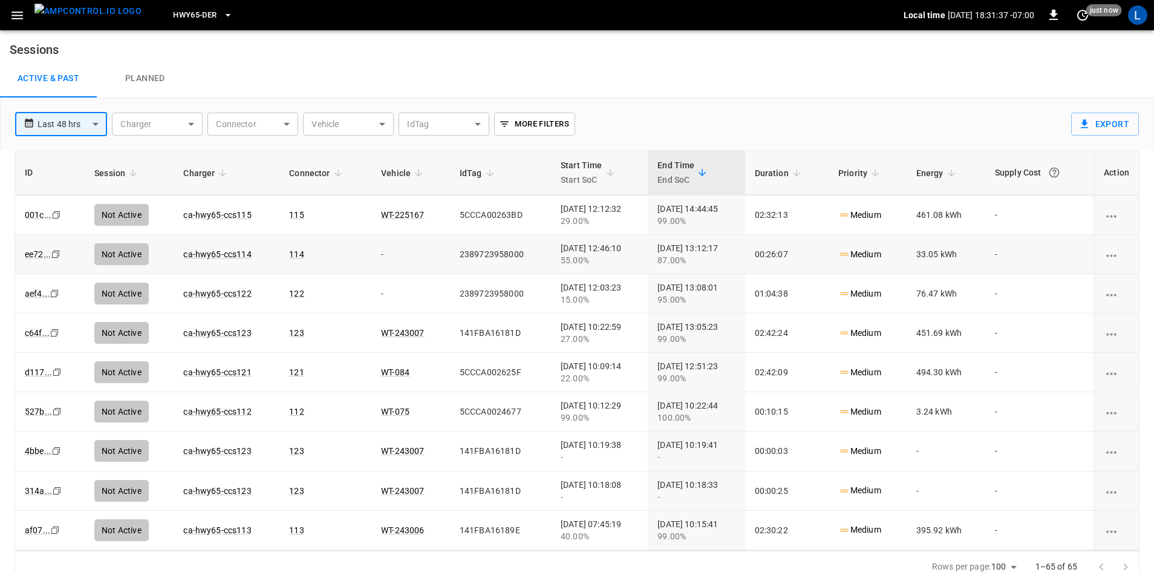
scroll to position [1633, 0]
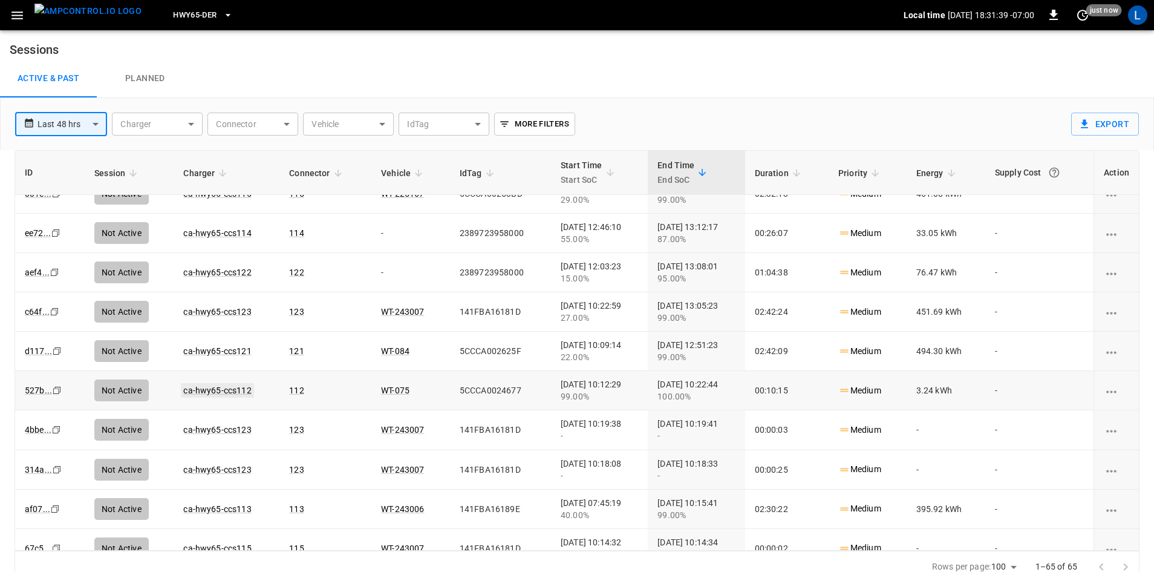
click at [224, 391] on link "ca-hwy65-ccs112" at bounding box center [217, 390] width 73 height 15
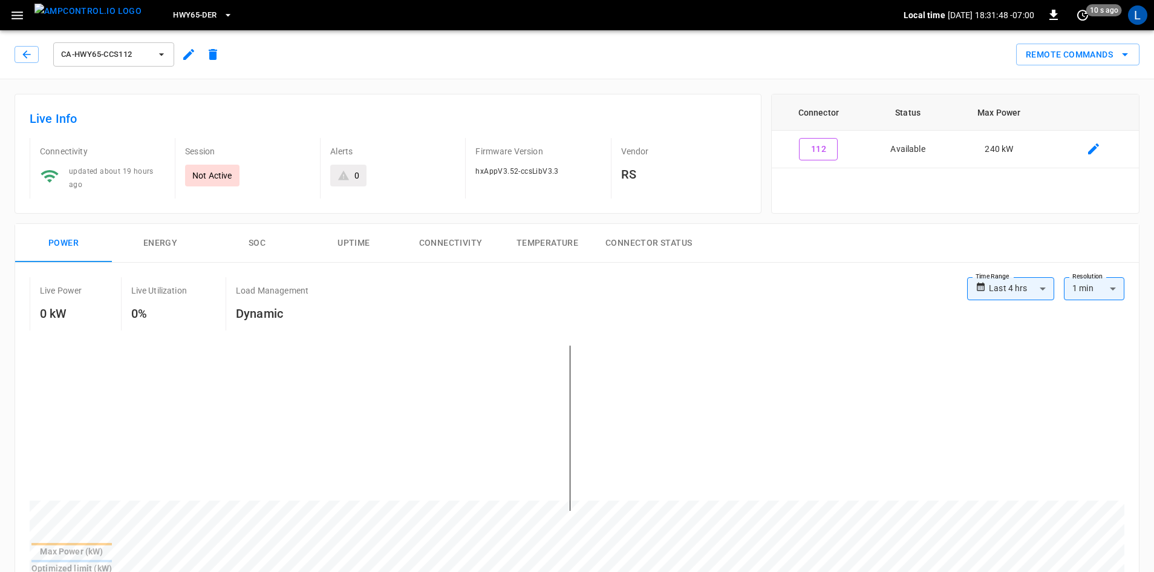
click at [342, 241] on button "Uptime" at bounding box center [353, 243] width 97 height 39
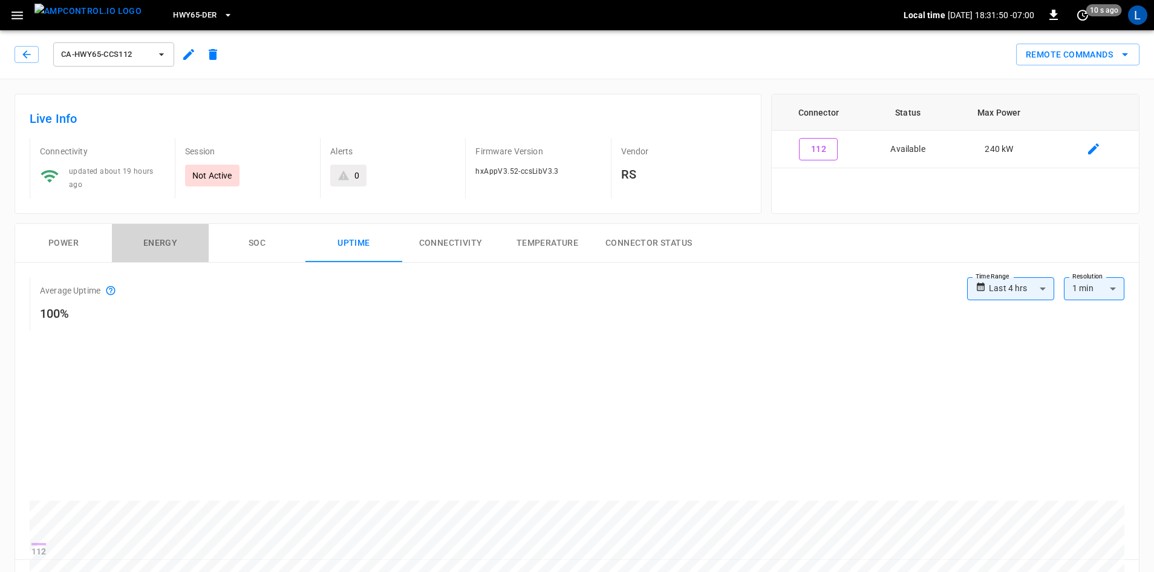
click at [156, 236] on button "Energy" at bounding box center [160, 243] width 97 height 39
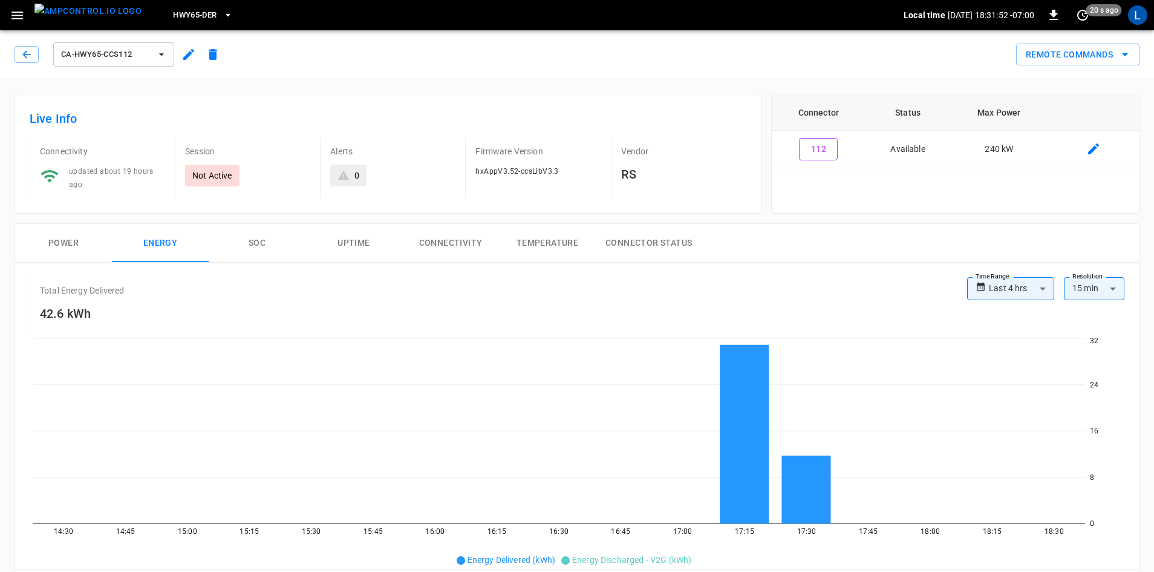
click at [425, 241] on button "Connectivity" at bounding box center [450, 243] width 97 height 39
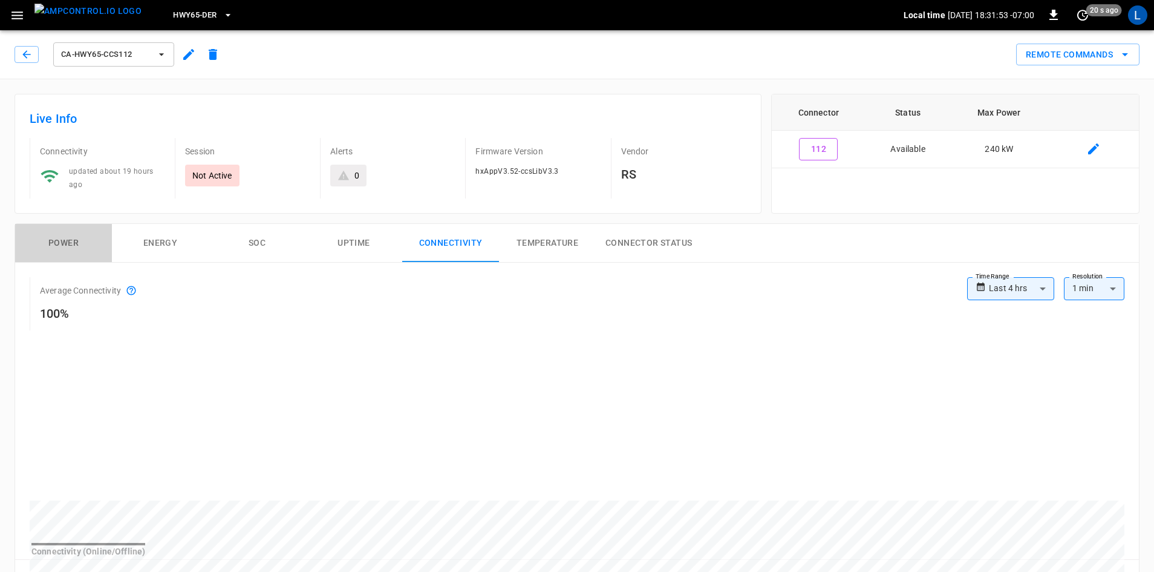
click at [67, 240] on button "Power" at bounding box center [63, 243] width 97 height 39
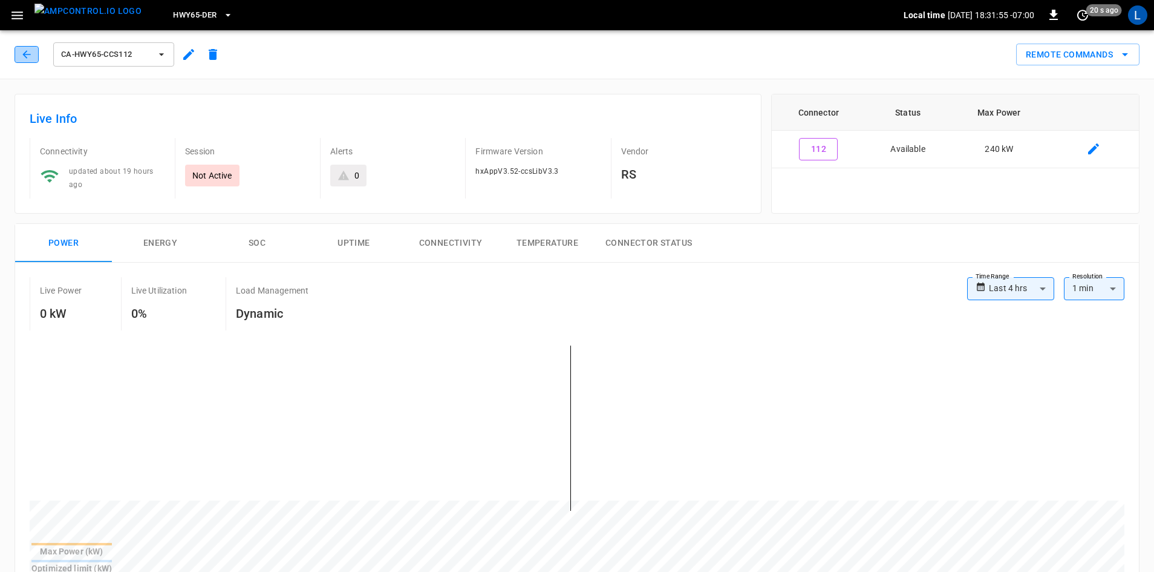
click at [24, 60] on icon "button" at bounding box center [27, 54] width 12 height 12
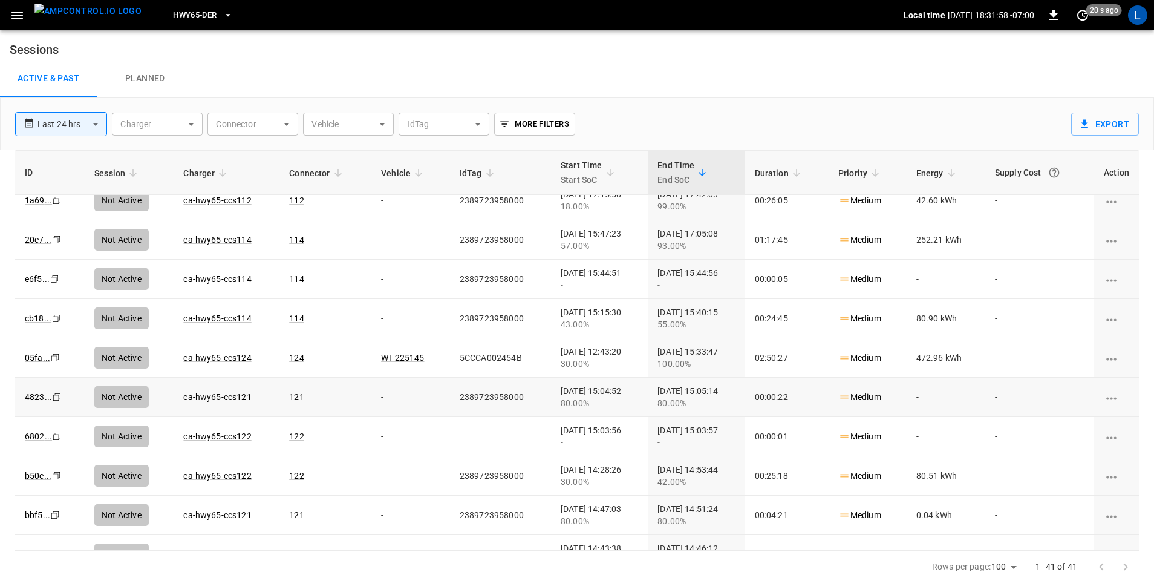
scroll to position [484, 0]
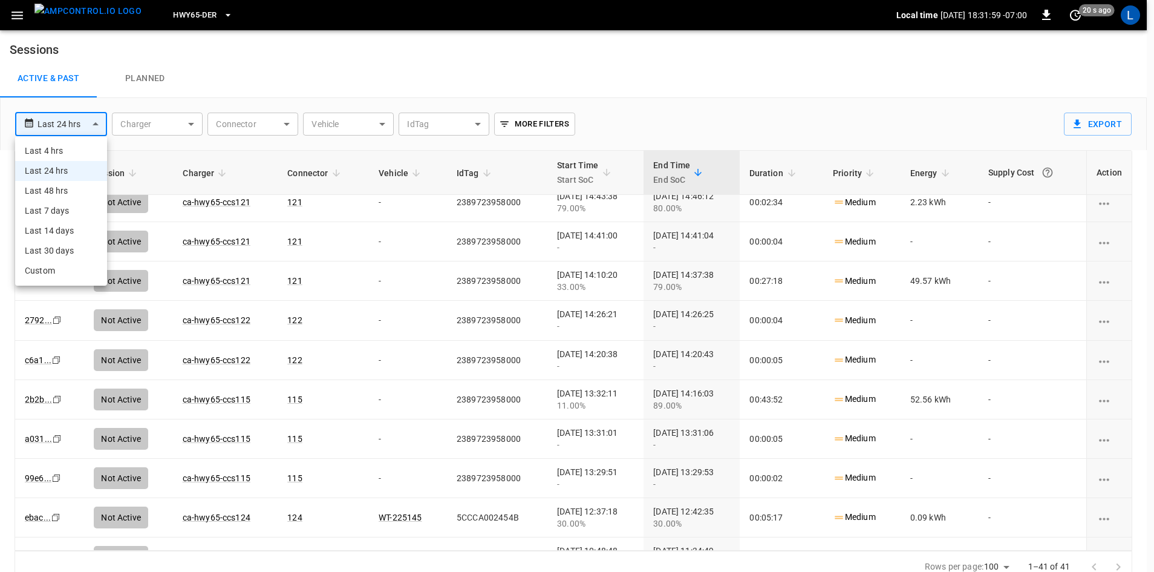
click at [93, 121] on body "**********" at bounding box center [577, 291] width 1154 height 583
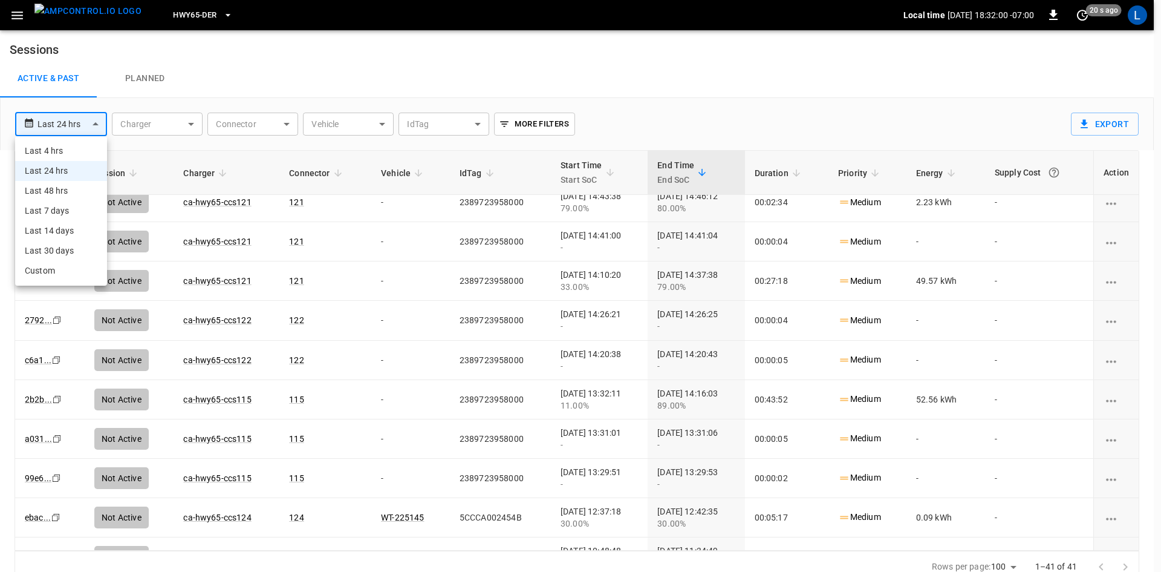
click at [88, 204] on li "Last 7 days" at bounding box center [61, 211] width 92 height 20
click at [46, 212] on li "Last 7 days" at bounding box center [61, 211] width 92 height 20
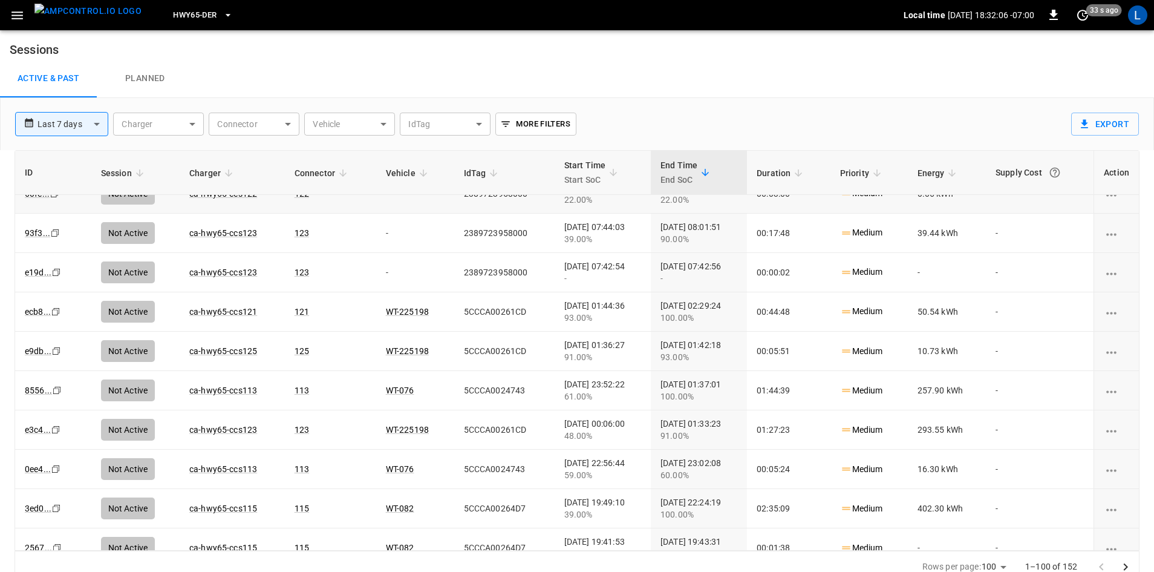
scroll to position [1149, 0]
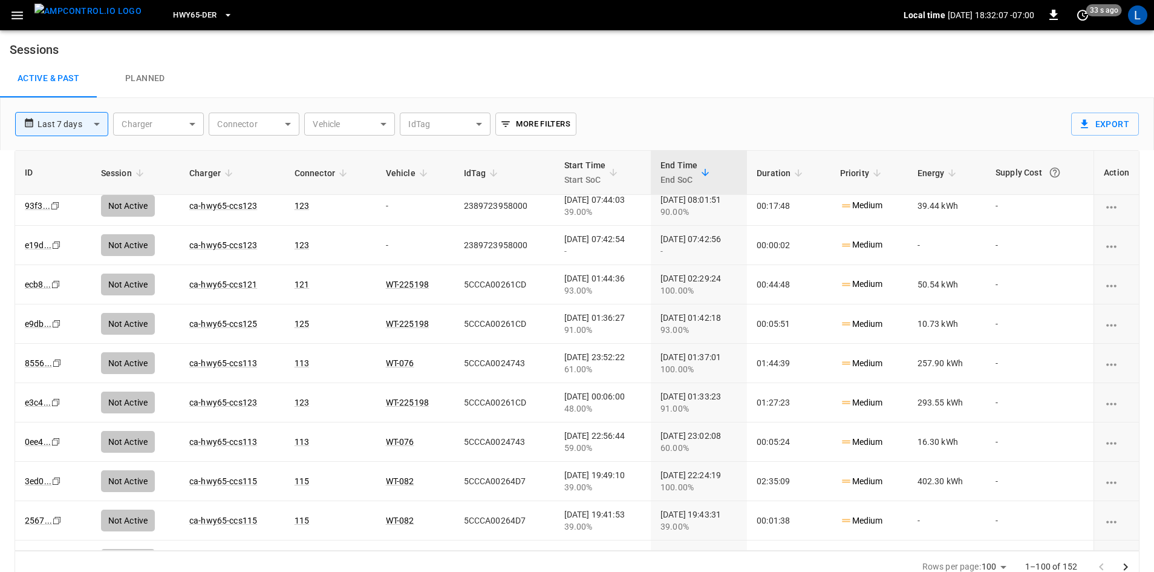
click at [99, 122] on body "**********" at bounding box center [577, 291] width 1154 height 583
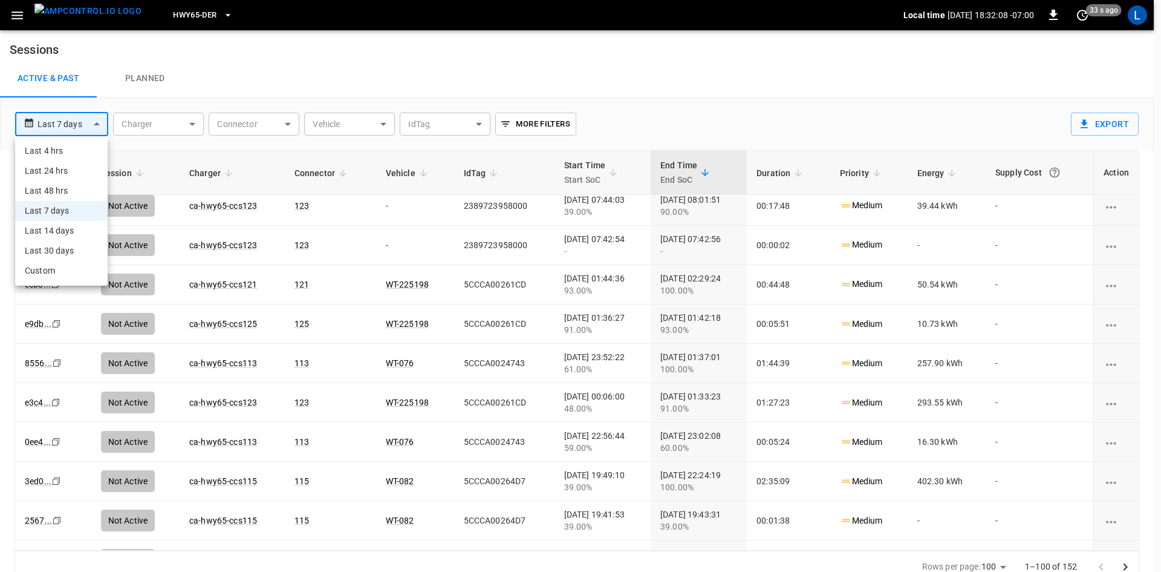
click at [77, 189] on li "Last 48 hrs" at bounding box center [61, 191] width 93 height 20
type input "**********"
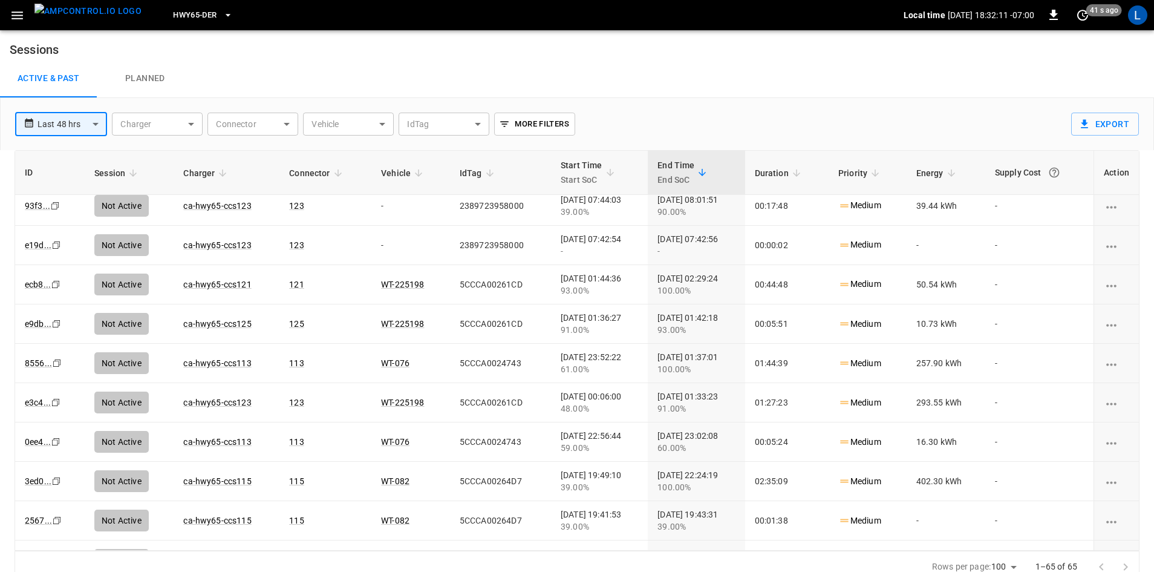
scroll to position [1633, 0]
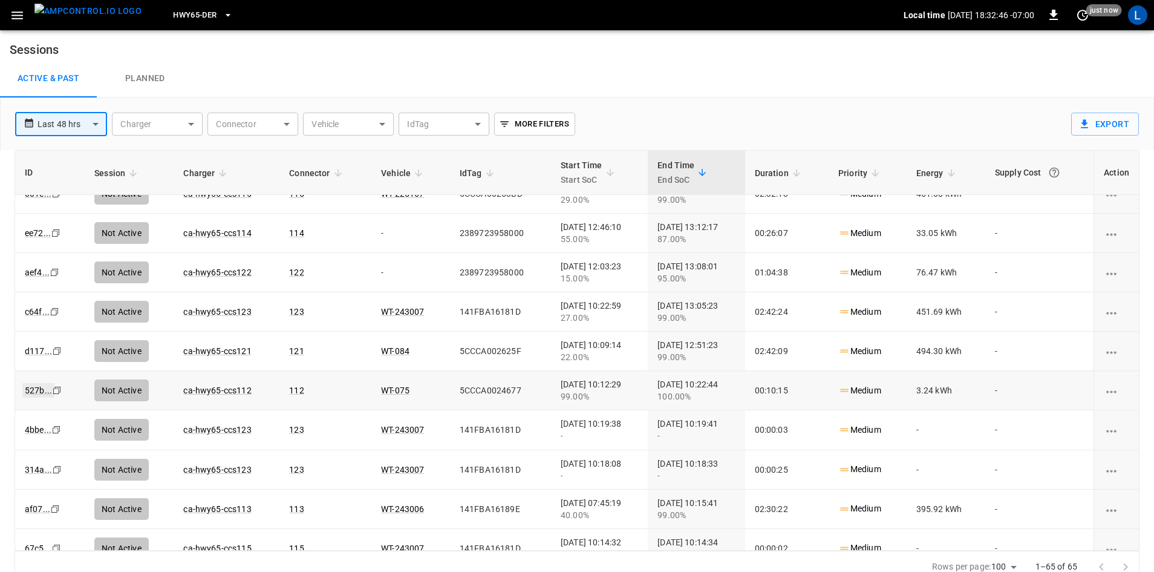
click at [28, 390] on link "527b ..." at bounding box center [38, 390] width 32 height 15
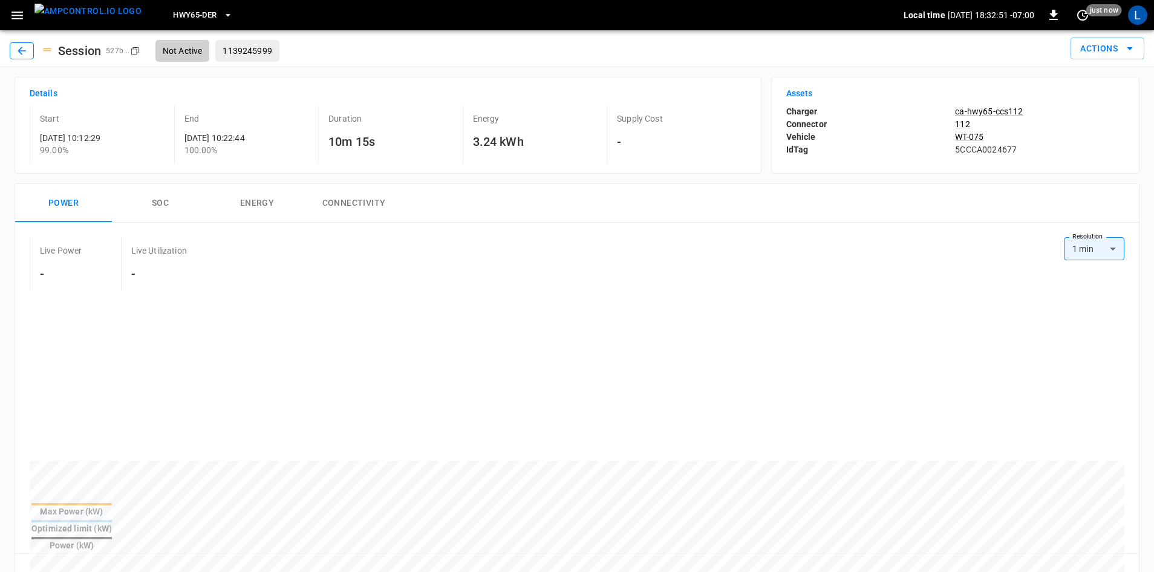
click at [27, 52] on icon "button" at bounding box center [22, 51] width 12 height 12
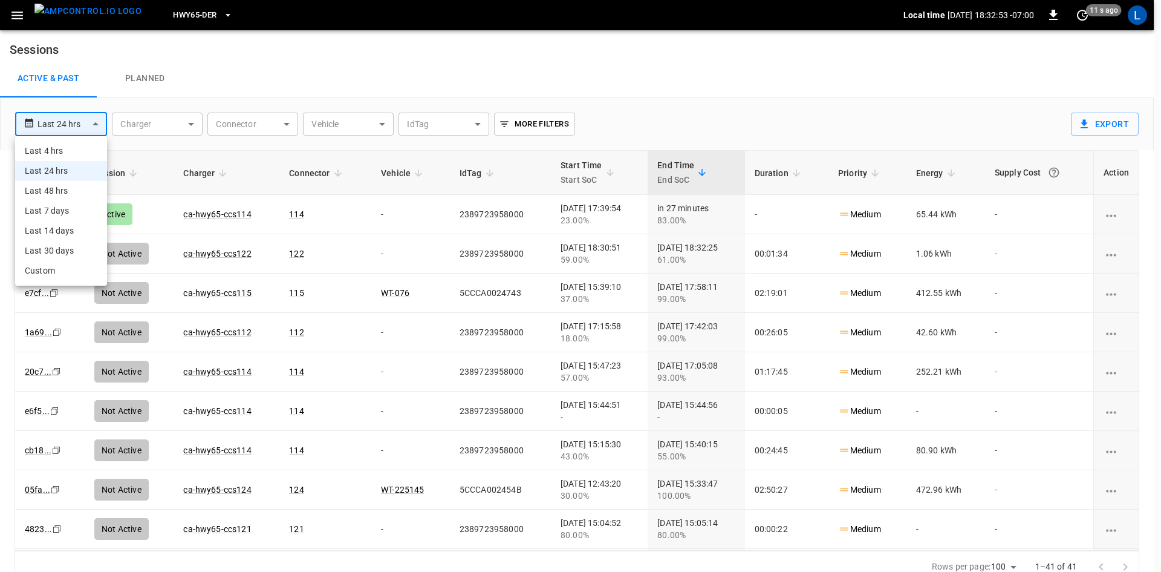
click at [93, 129] on body "**********" at bounding box center [580, 291] width 1161 height 583
click at [77, 188] on li "Last 48 hrs" at bounding box center [61, 191] width 92 height 20
type input "**********"
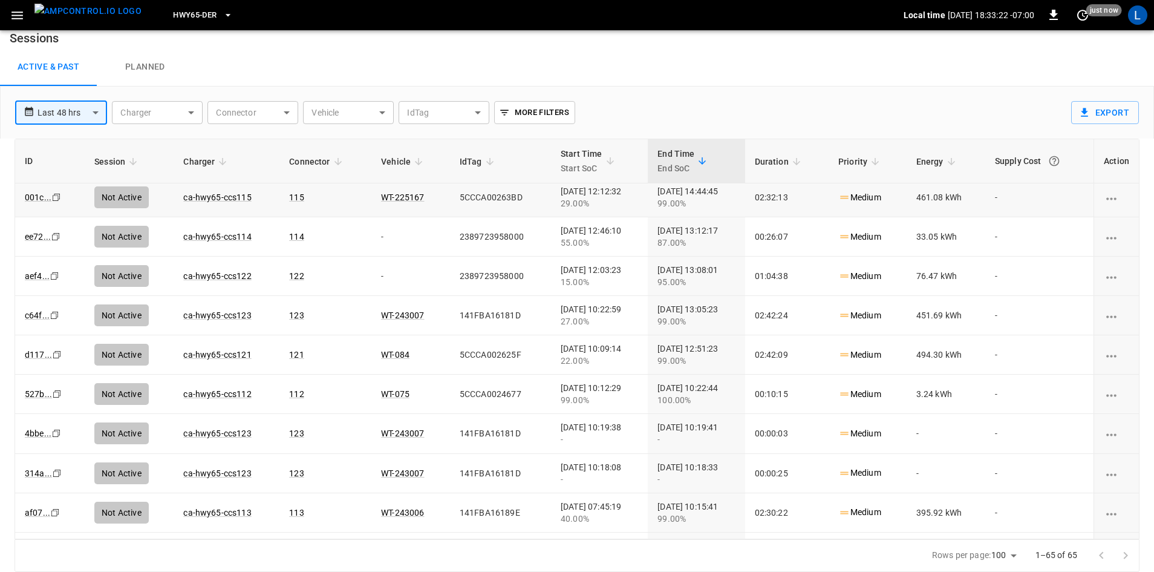
scroll to position [1633, 0]
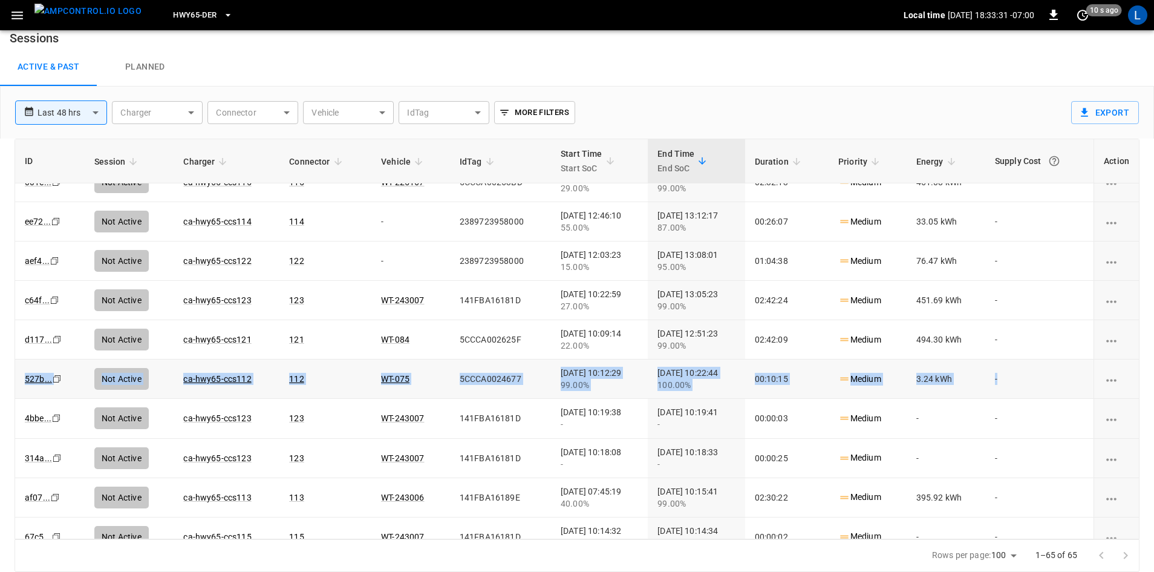
drag, startPoint x: 19, startPoint y: 375, endPoint x: 1057, endPoint y: 377, distance: 1037.4
click at [1057, 377] on tr "527b ... Copy Not Active ca-hwy65-ccs112 112 WT-075 5CCCA0024677 2025-08-14 10:…" at bounding box center [577, 378] width 1124 height 39
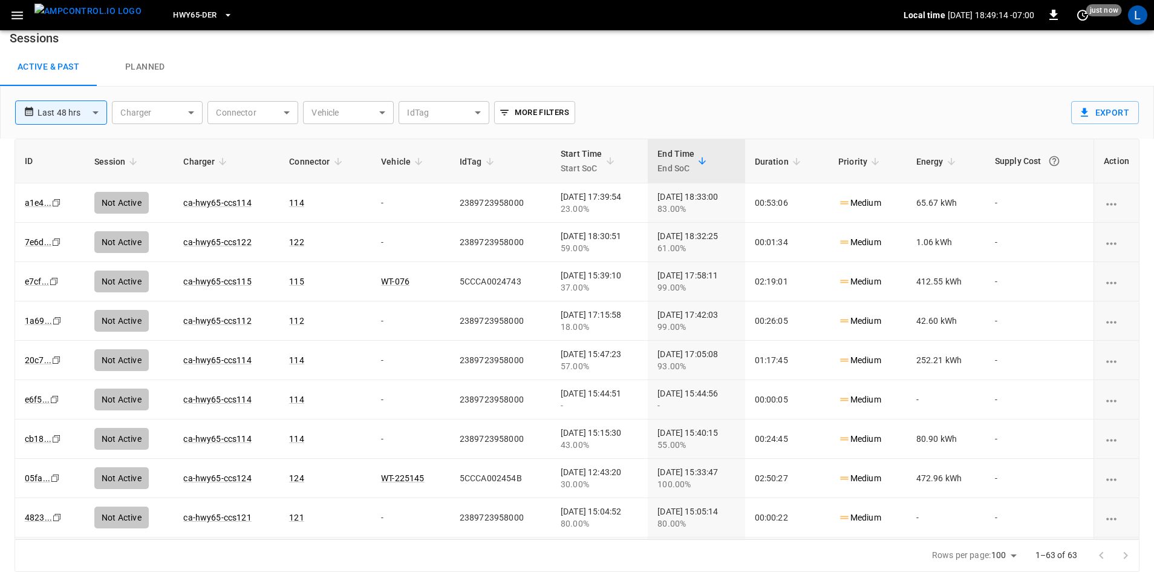
scroll to position [1633, 0]
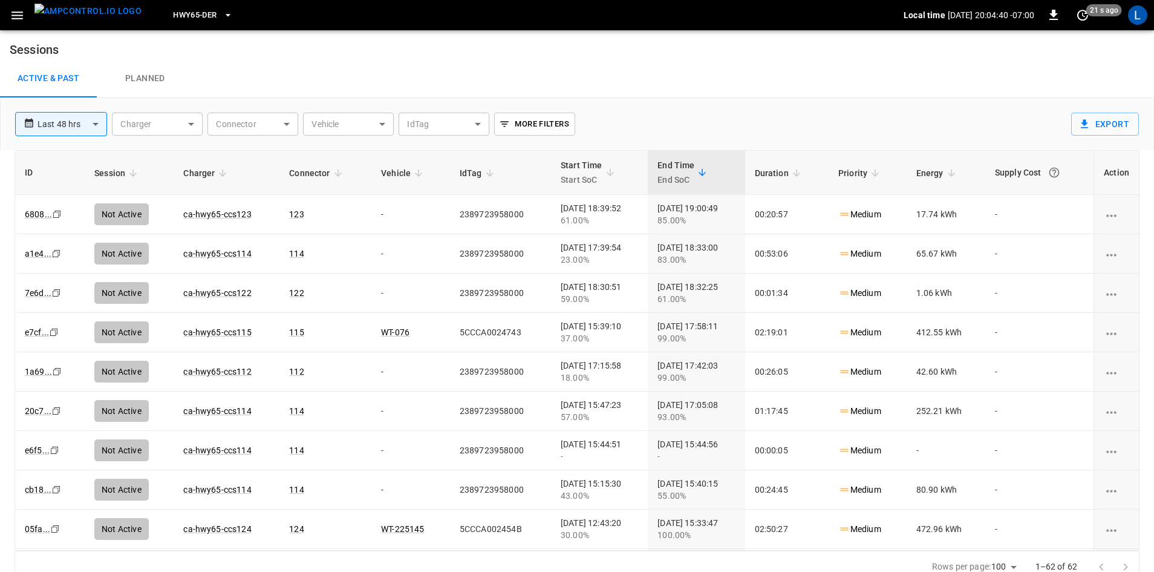
click at [17, 13] on icon "button" at bounding box center [17, 15] width 15 height 15
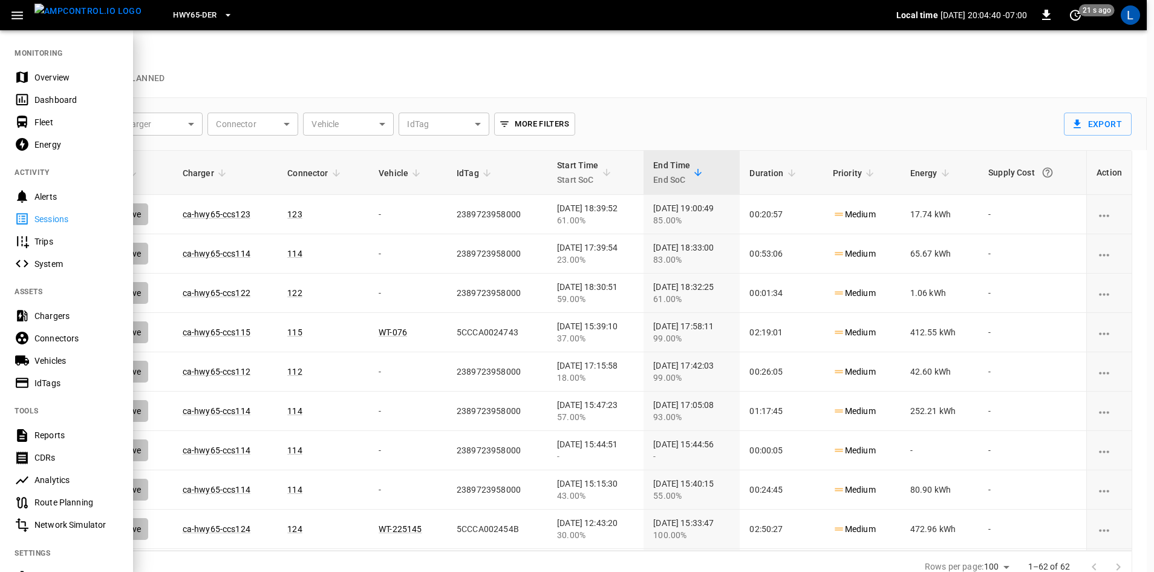
click at [55, 218] on div at bounding box center [577, 286] width 1154 height 572
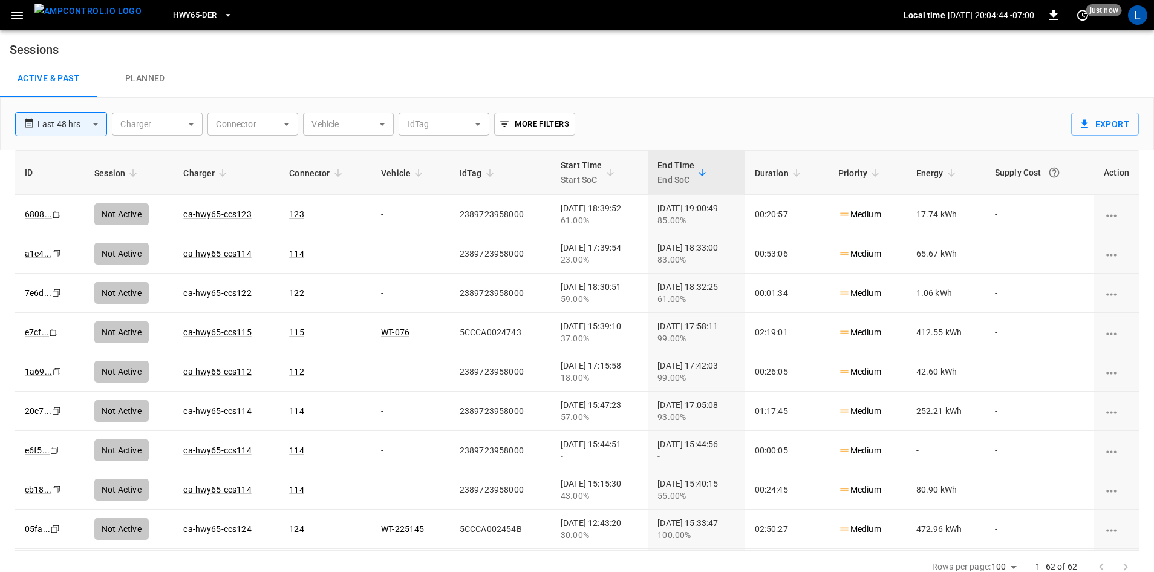
click at [106, 9] on img "menu" at bounding box center [87, 11] width 107 height 15
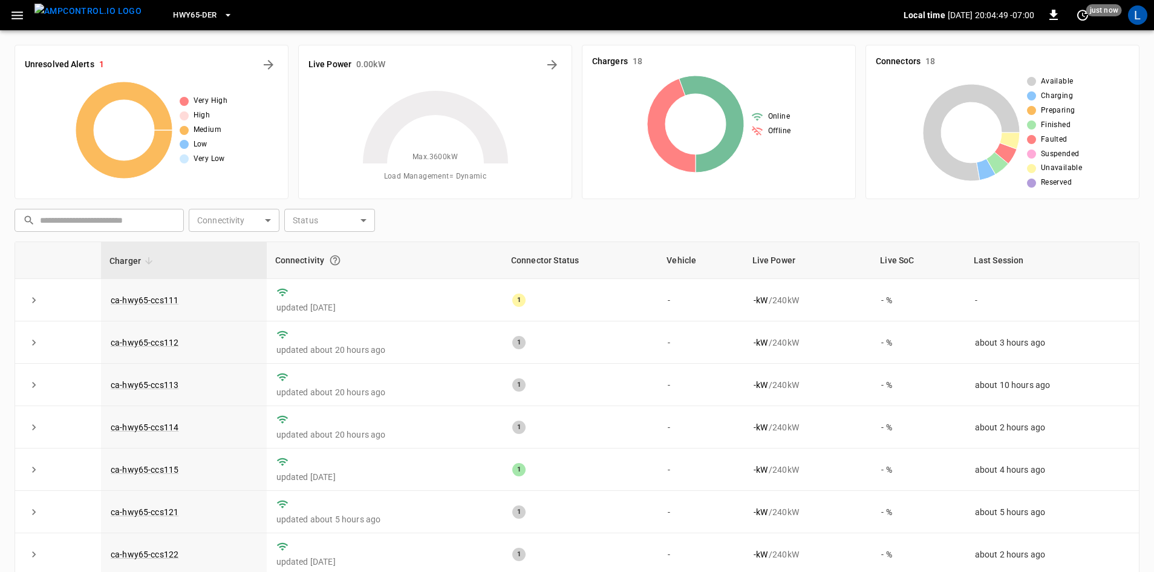
click at [18, 17] on icon "button" at bounding box center [17, 15] width 15 height 15
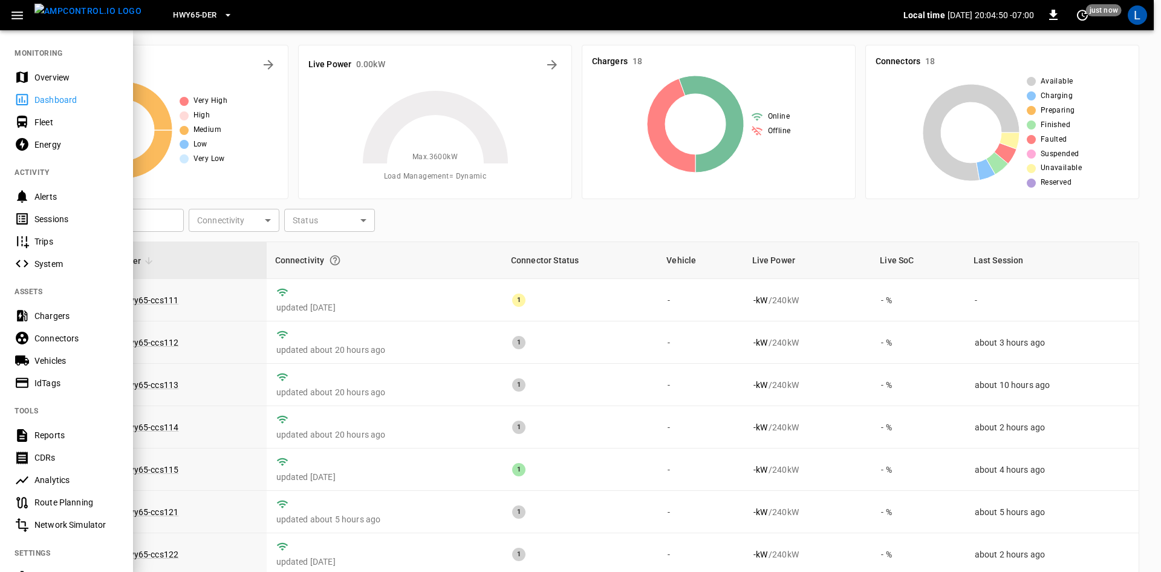
click at [61, 220] on div "Sessions" at bounding box center [76, 219] width 84 height 12
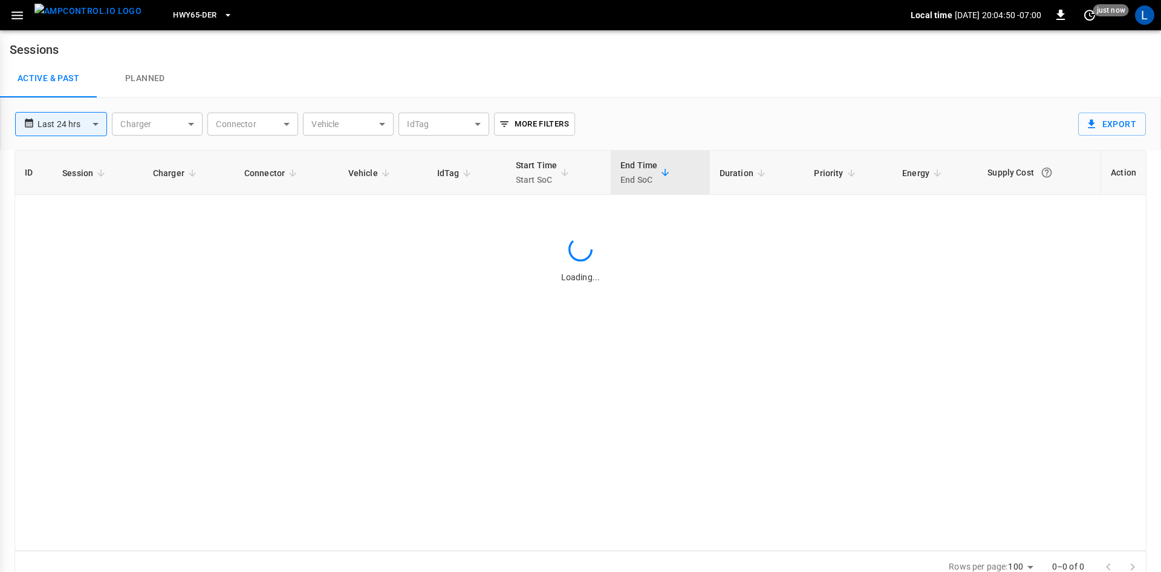
type input "**********"
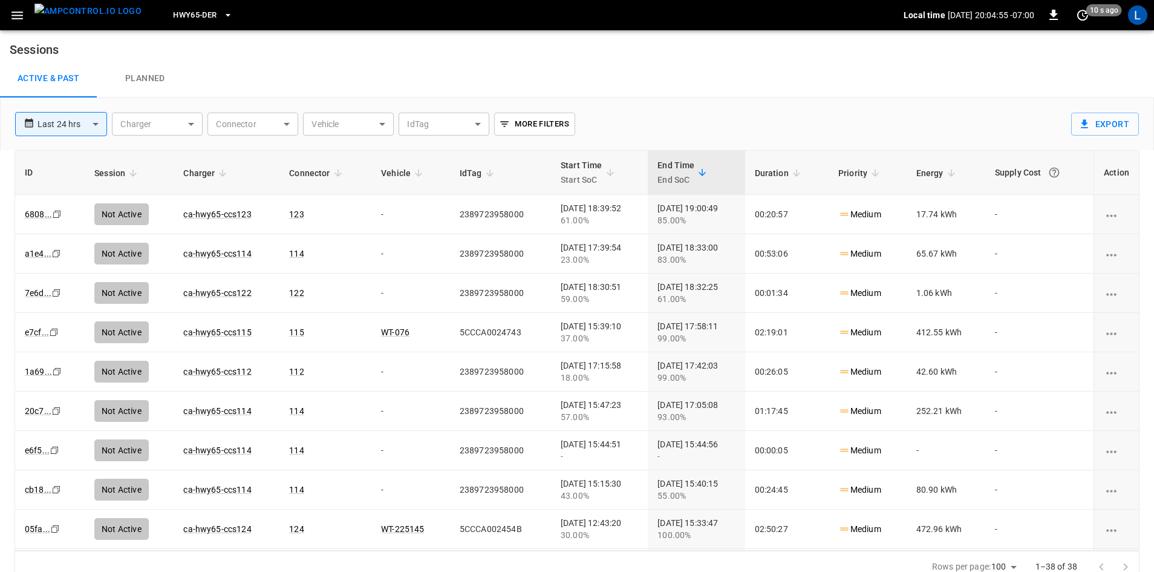
click at [194, 11] on span "HWY65-DER" at bounding box center [195, 15] width 44 height 14
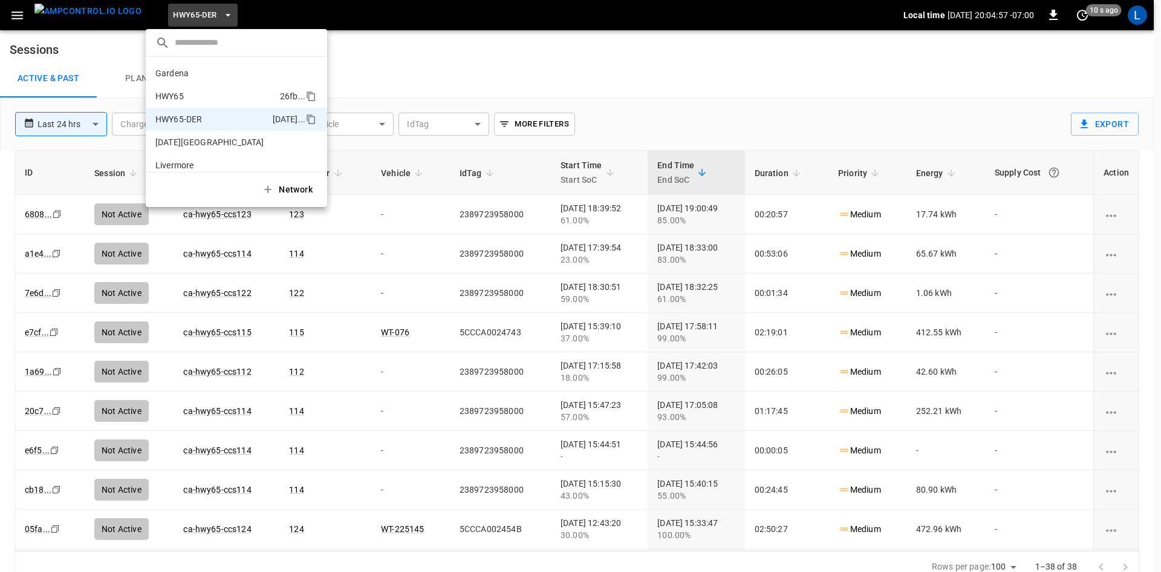
click at [206, 89] on li "HWY65 26fb ..." at bounding box center [236, 96] width 181 height 23
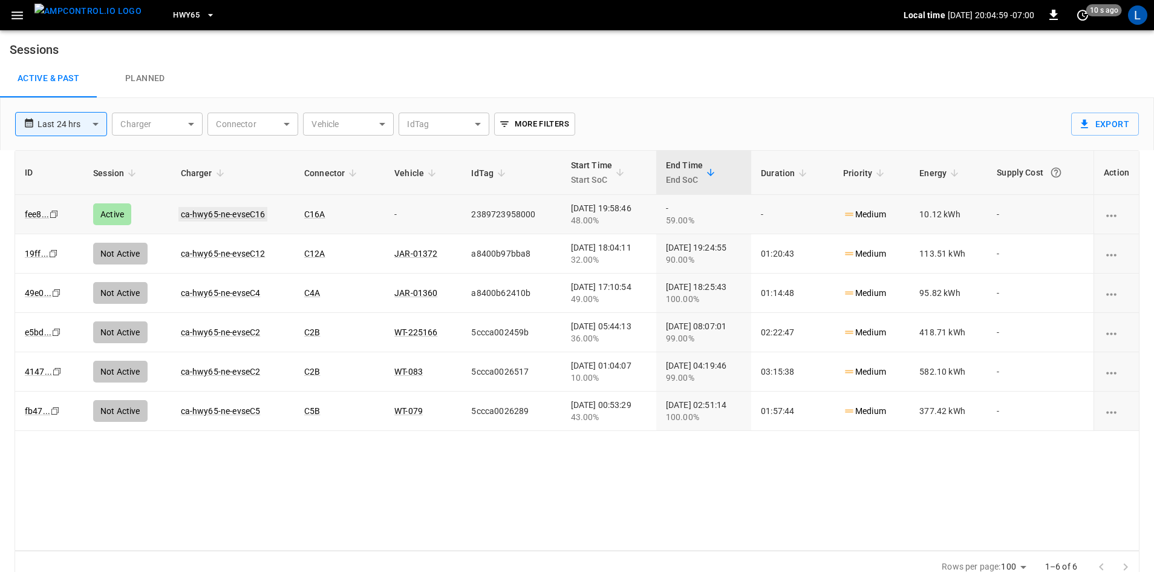
click at [224, 217] on link "ca-hwy65-ne-evseC16" at bounding box center [223, 214] width 90 height 15
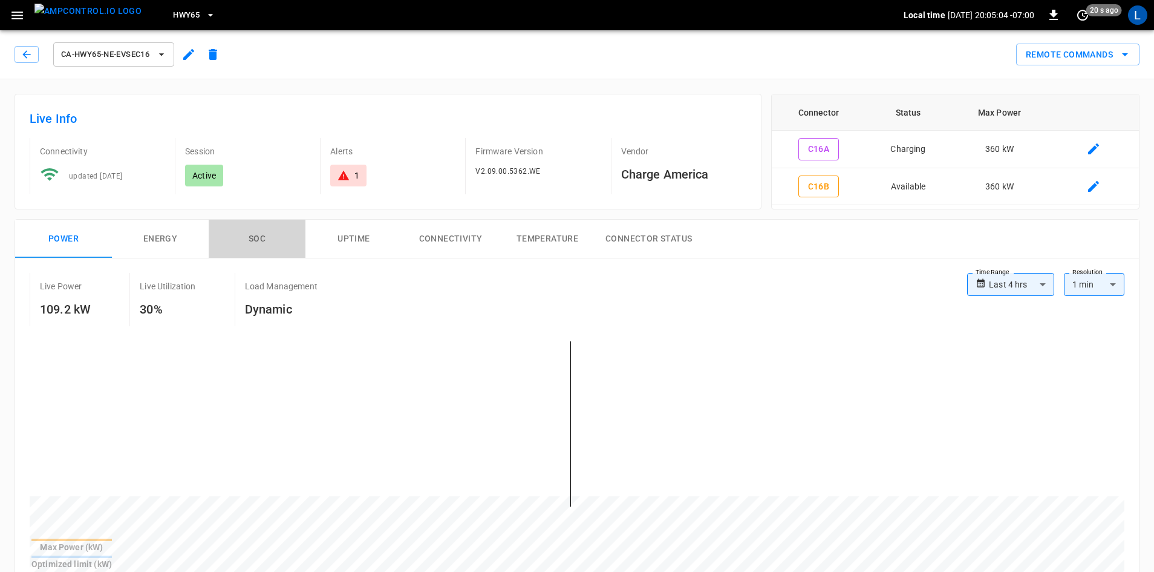
click at [261, 240] on button "SOC" at bounding box center [257, 239] width 97 height 39
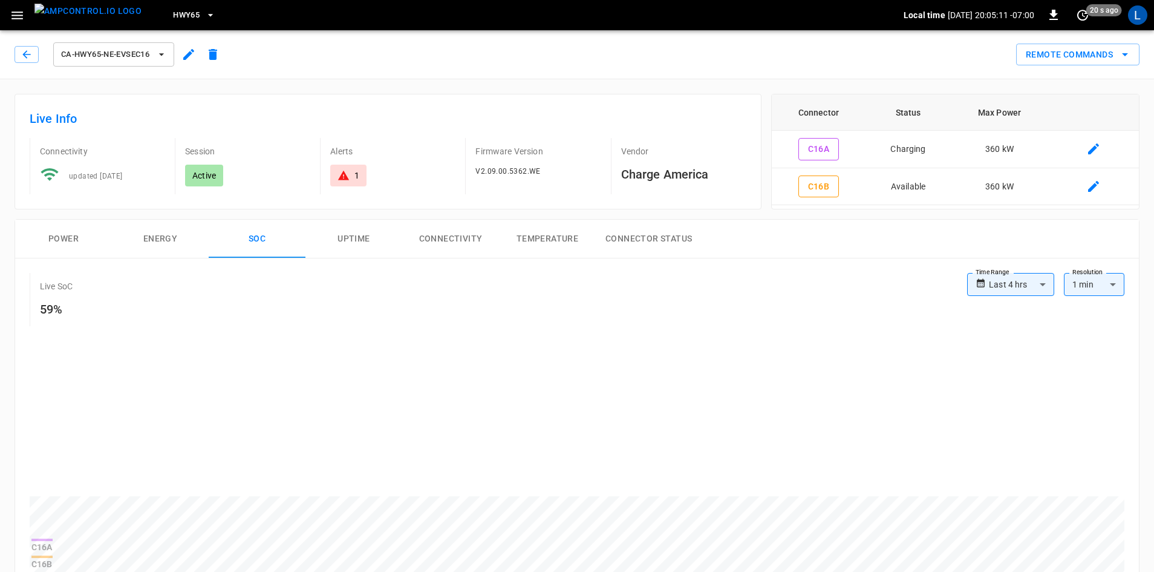
click at [66, 237] on button "Power" at bounding box center [63, 239] width 97 height 39
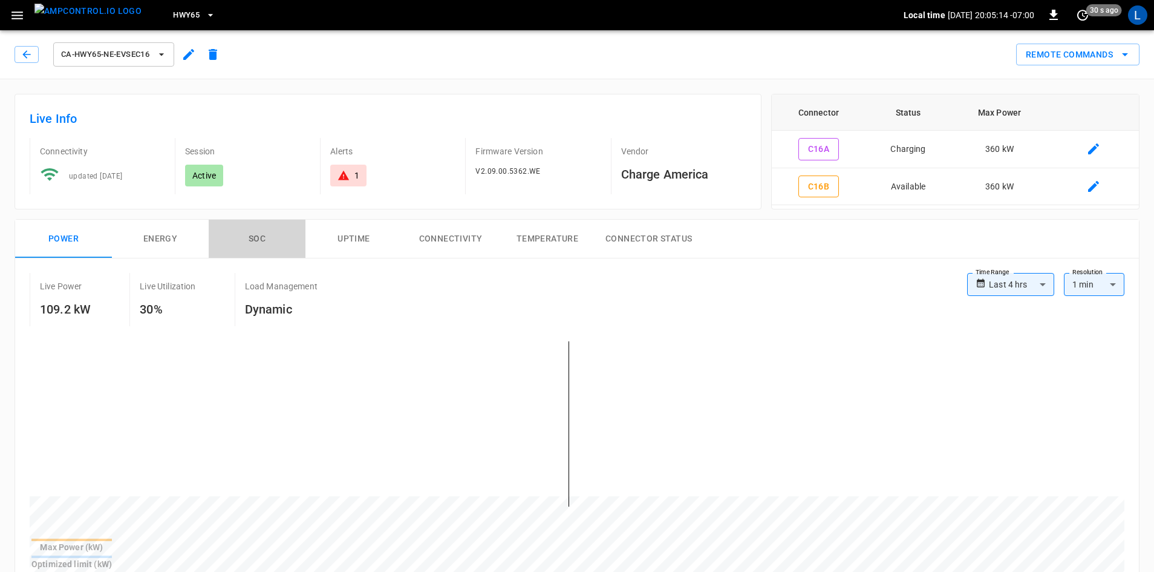
click at [253, 235] on button "SOC" at bounding box center [257, 239] width 97 height 39
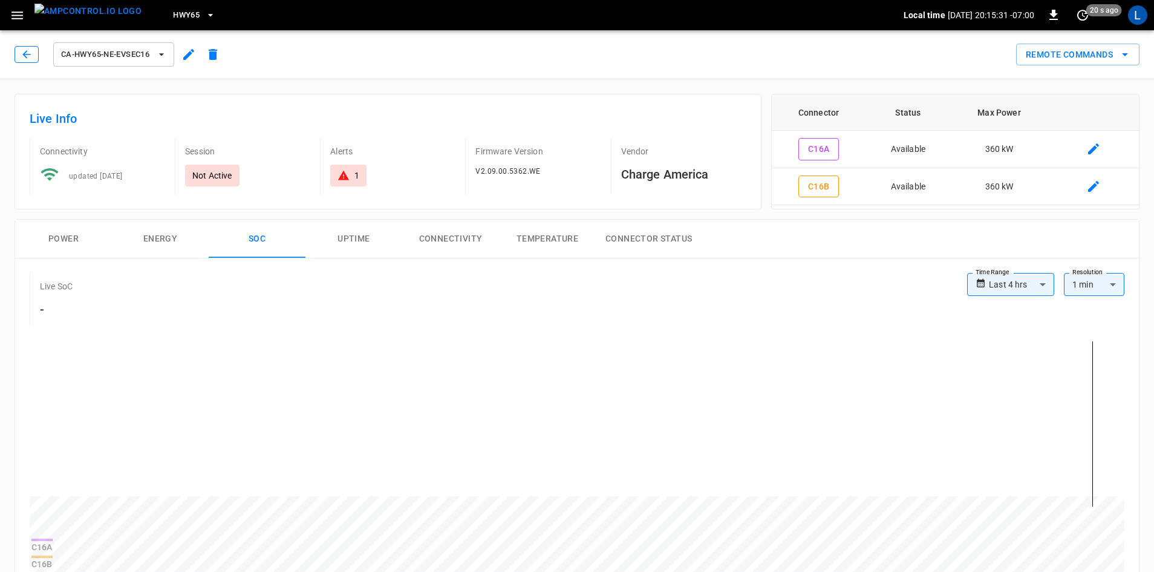
click at [28, 52] on icon "button" at bounding box center [27, 54] width 12 height 12
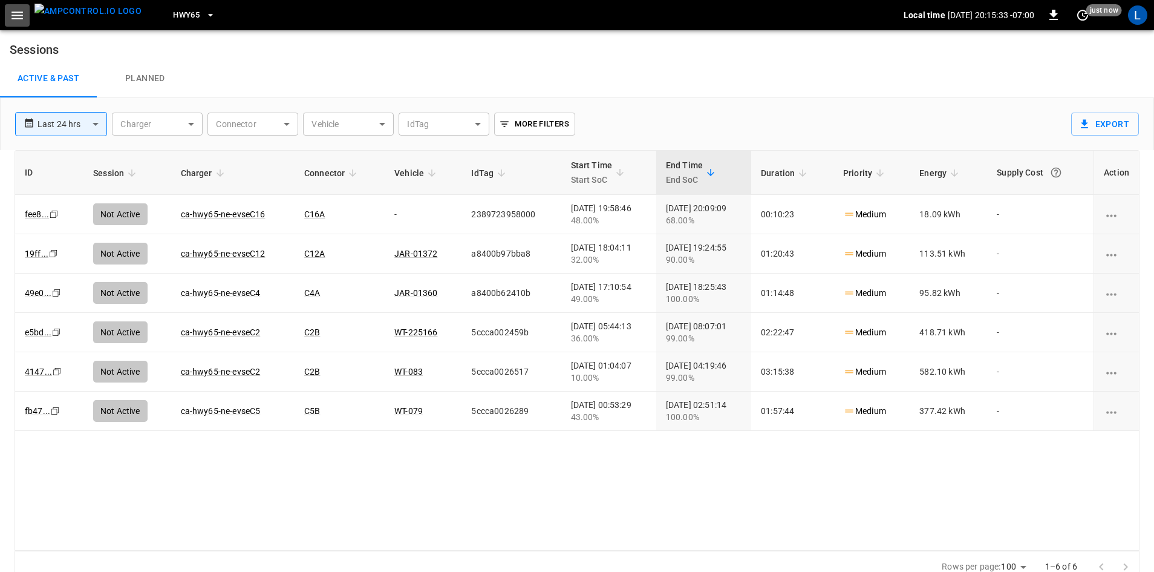
click at [20, 15] on icon "button" at bounding box center [16, 15] width 11 height 8
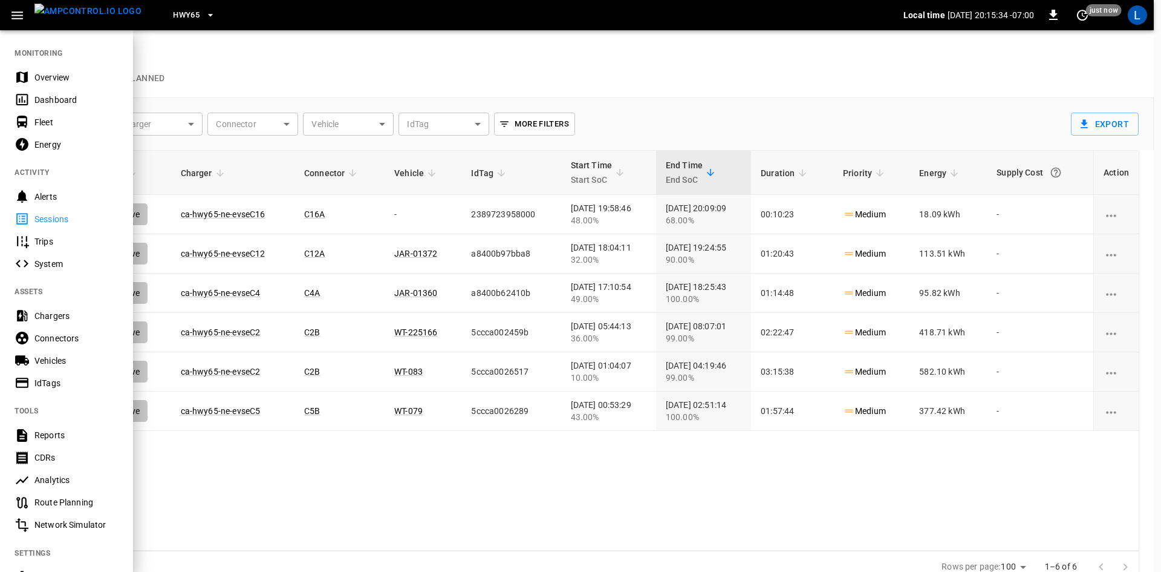
click at [49, 222] on div "Sessions" at bounding box center [76, 219] width 84 height 12
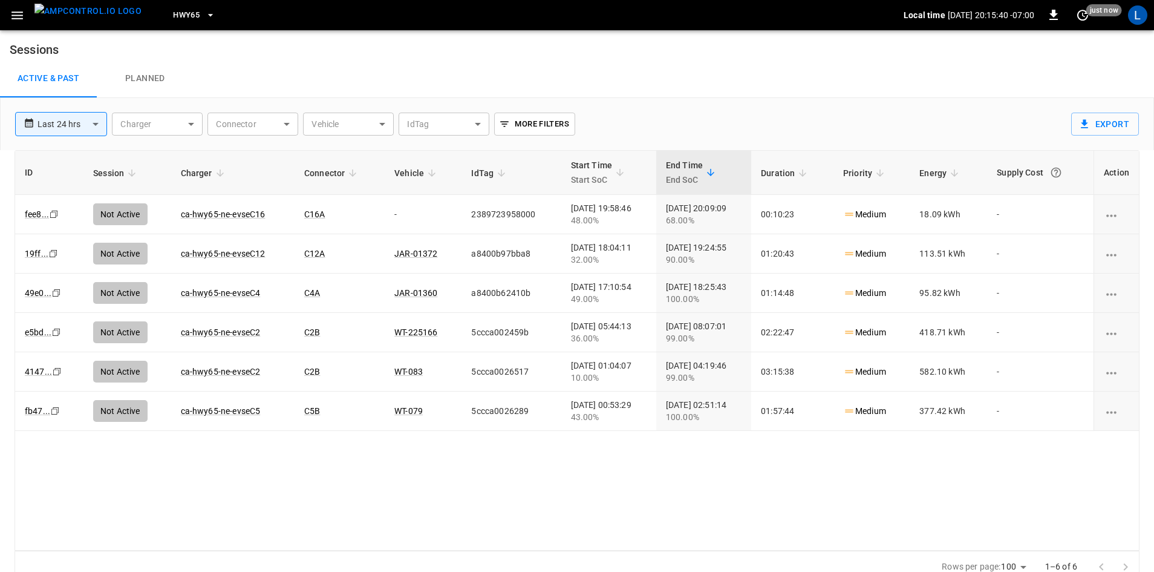
click at [175, 13] on span "HWY65" at bounding box center [186, 15] width 27 height 14
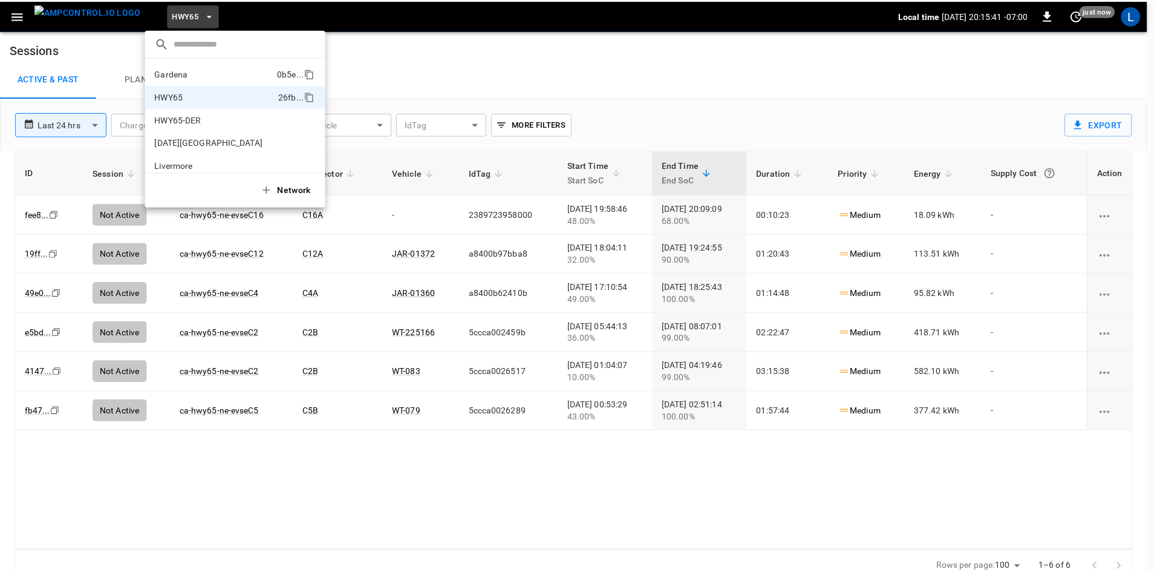
scroll to position [19, 0]
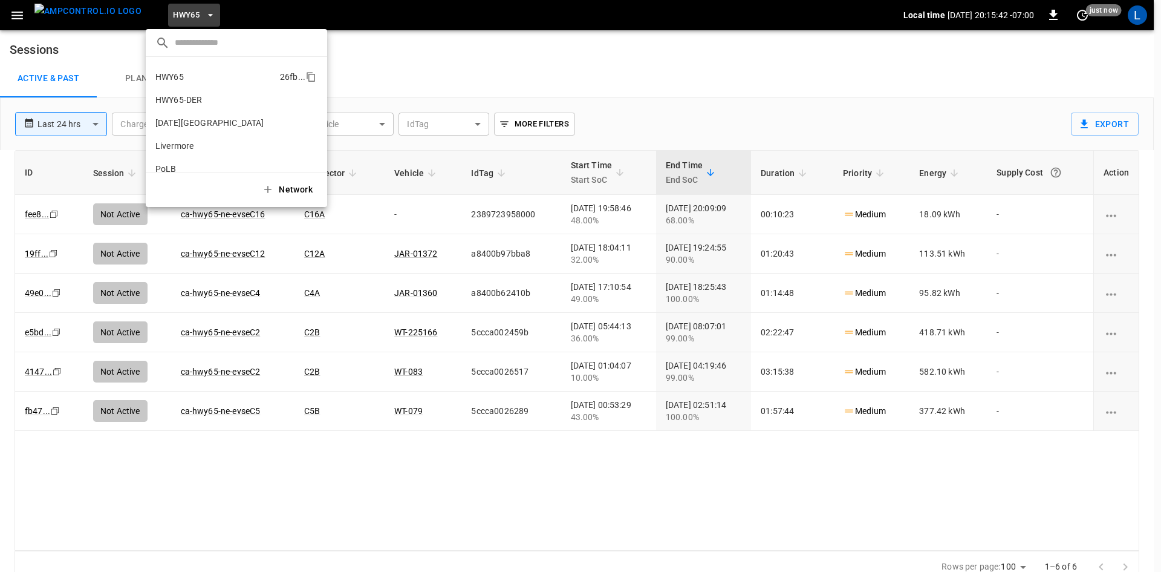
click at [207, 79] on li "HWY65 26fb ..." at bounding box center [236, 76] width 181 height 23
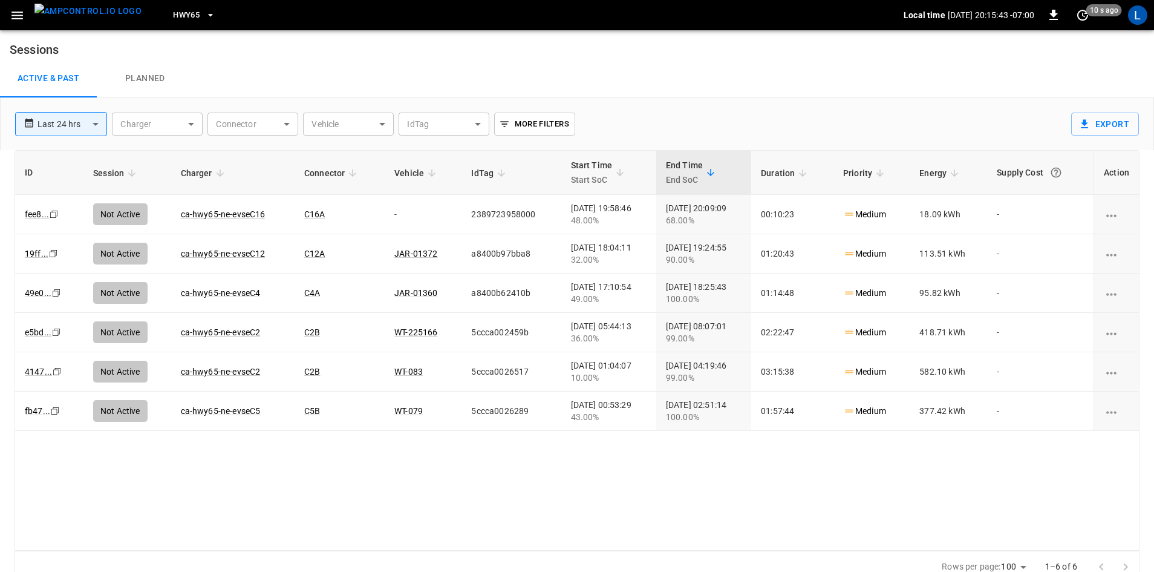
click at [91, 123] on body "**********" at bounding box center [577, 291] width 1154 height 583
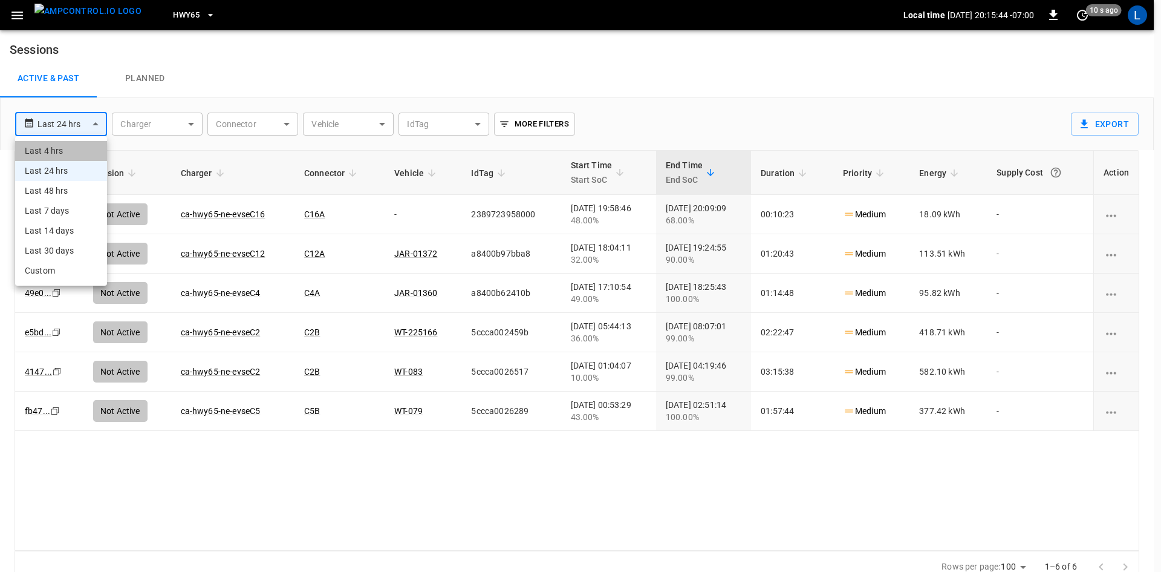
click at [83, 153] on li "Last 4 hrs" at bounding box center [61, 151] width 92 height 20
type input "**********"
